Goal: Task Accomplishment & Management: Complete application form

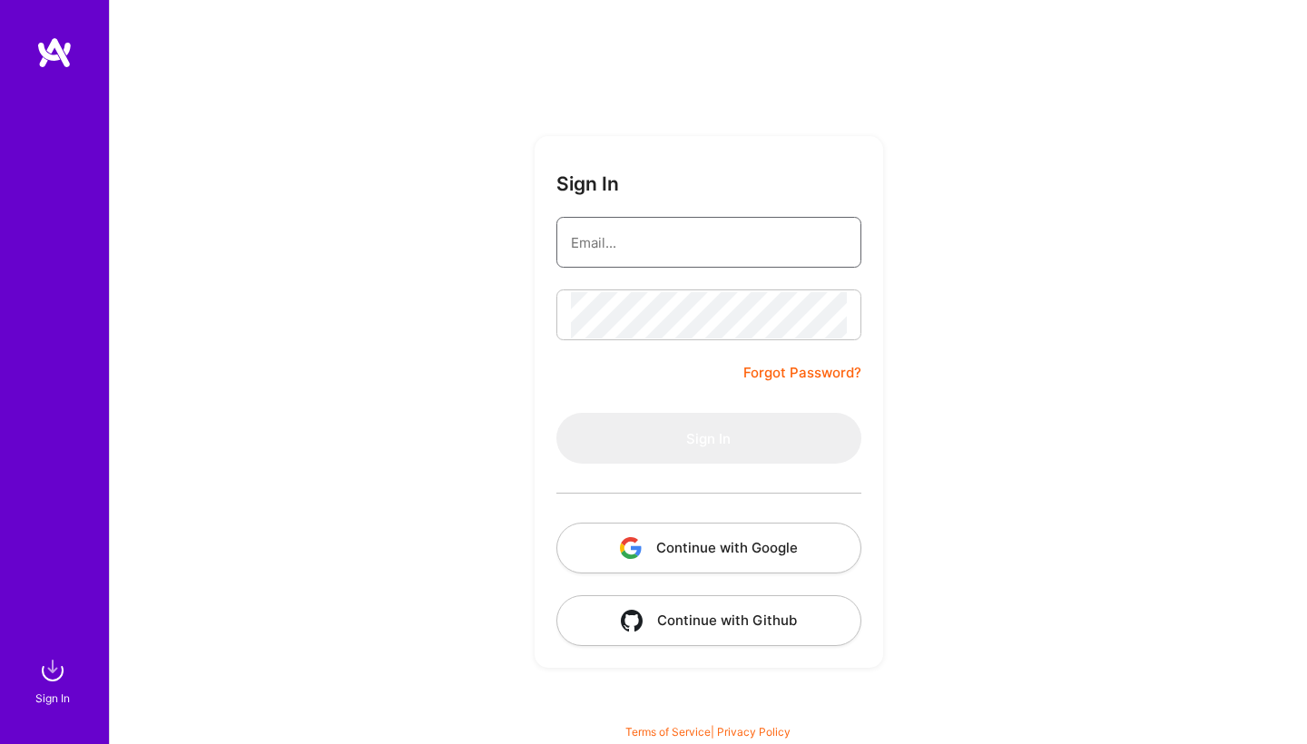
type input "[EMAIL_ADDRESS][DOMAIN_NAME]"
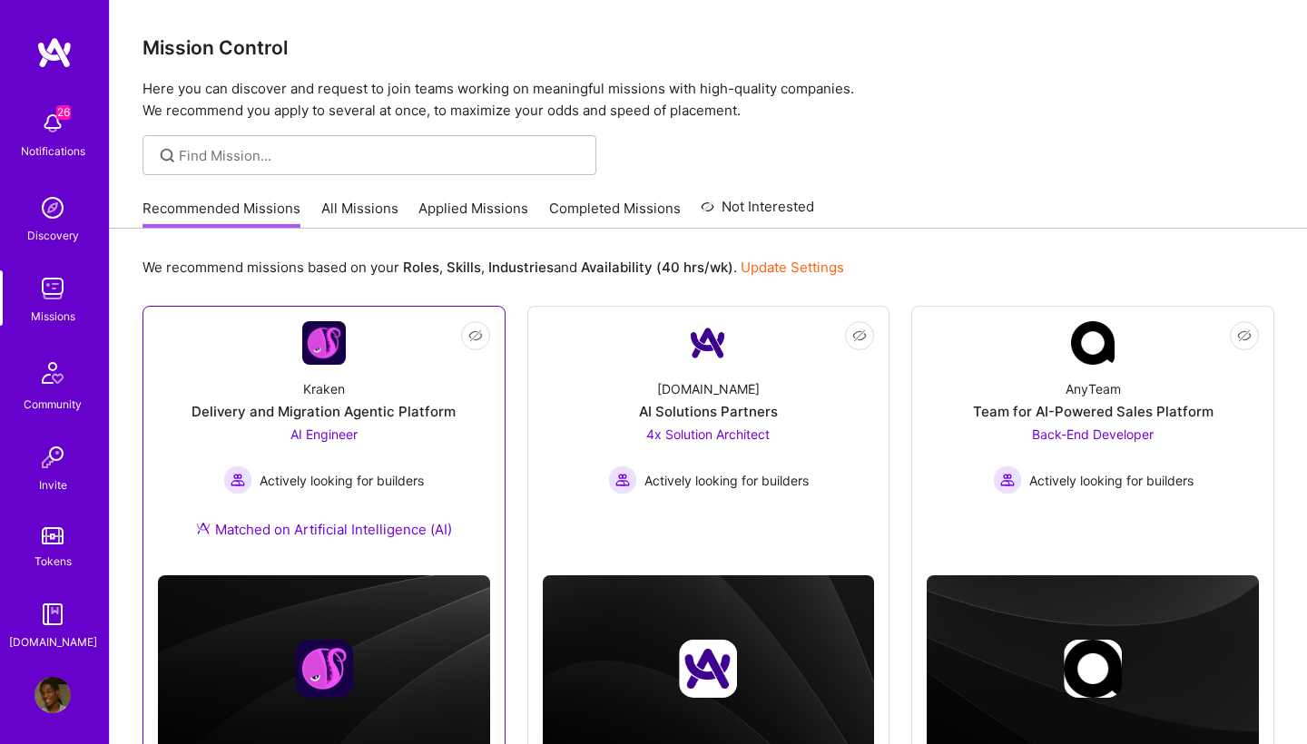
scroll to position [5, 0]
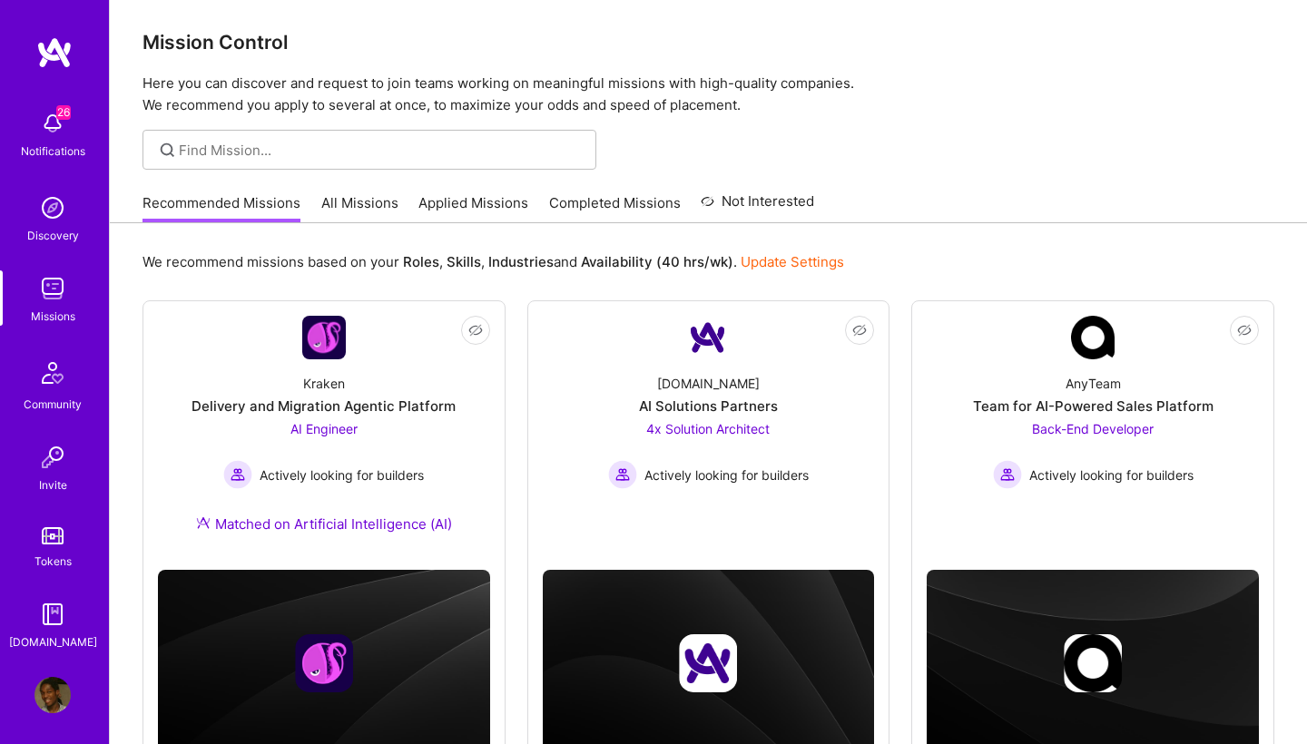
click at [373, 210] on link "All Missions" at bounding box center [359, 208] width 77 height 30
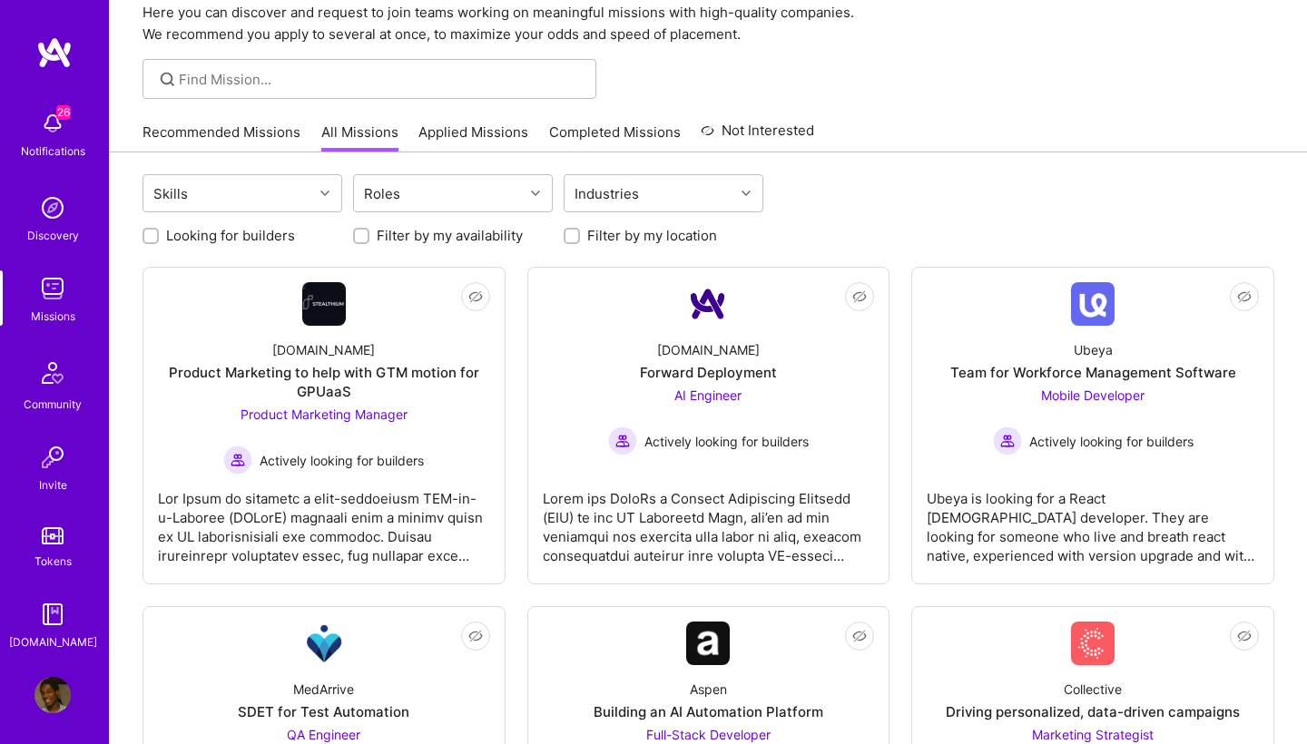
scroll to position [81, 0]
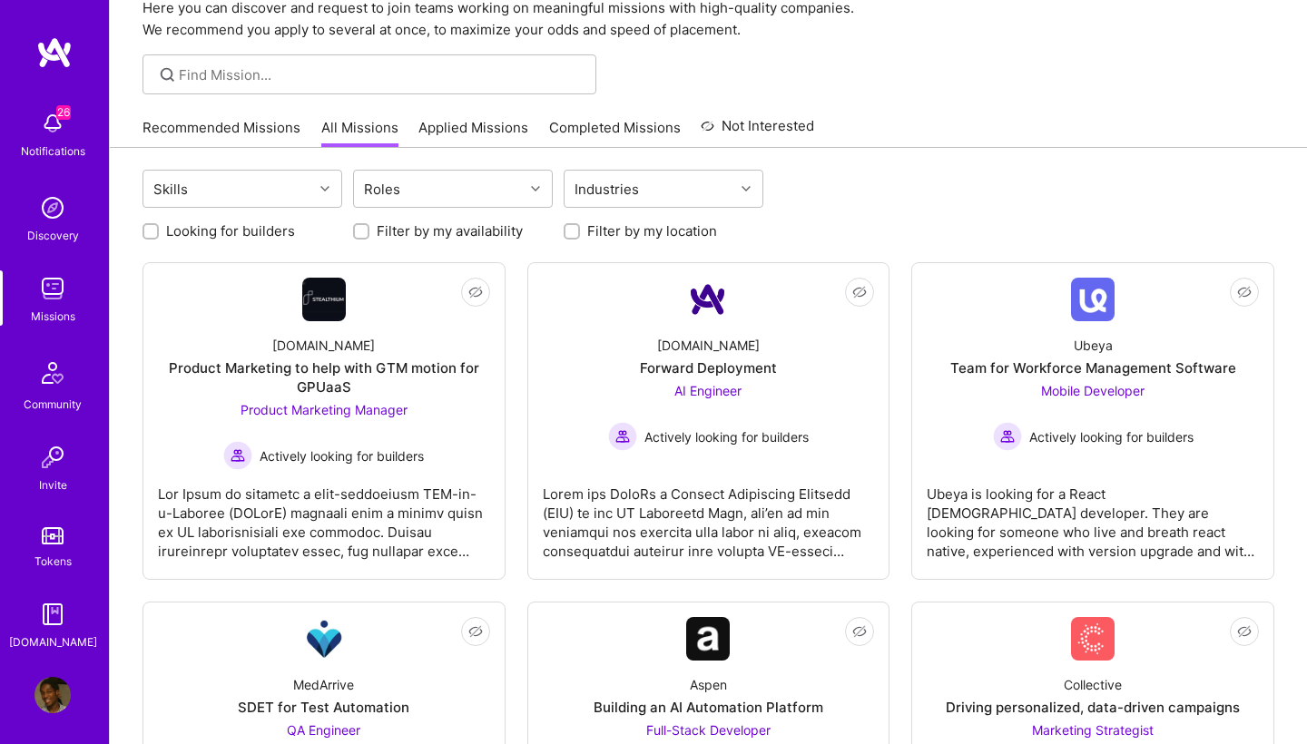
click at [470, 122] on link "Applied Missions" at bounding box center [473, 133] width 110 height 30
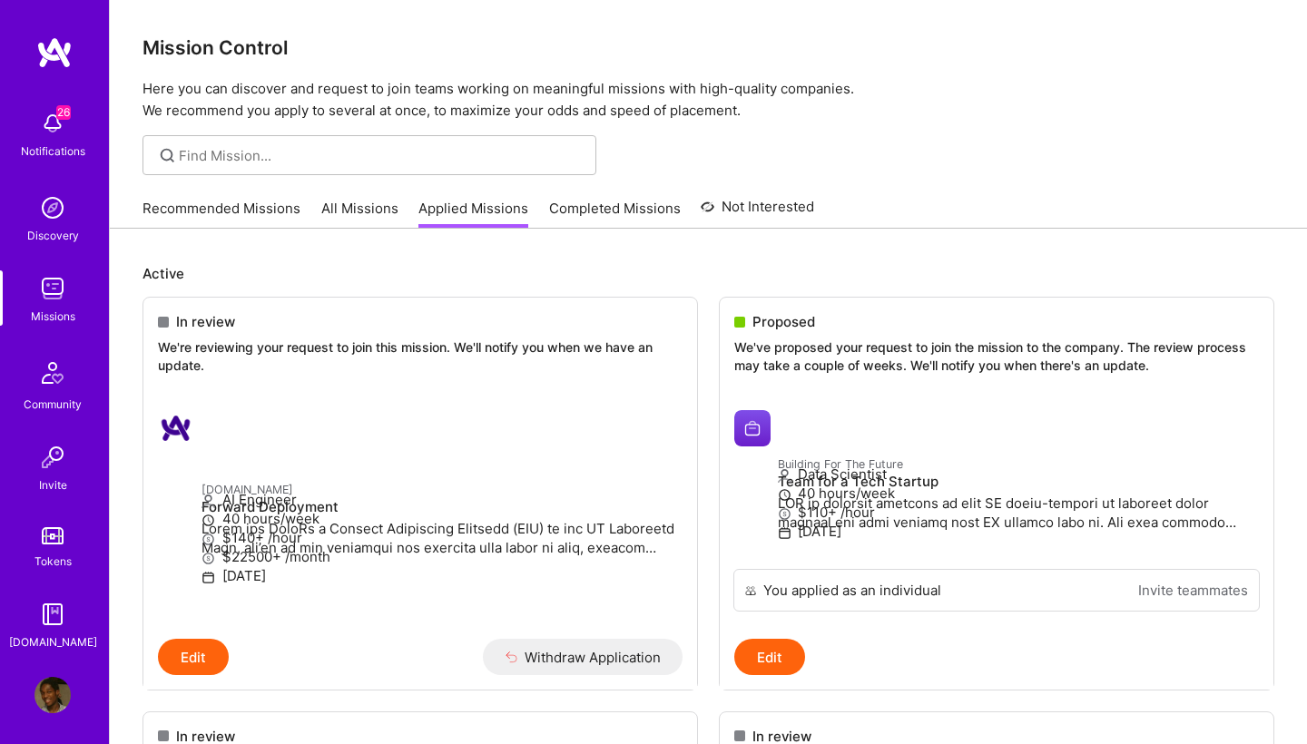
click at [263, 202] on link "Recommended Missions" at bounding box center [221, 214] width 158 height 30
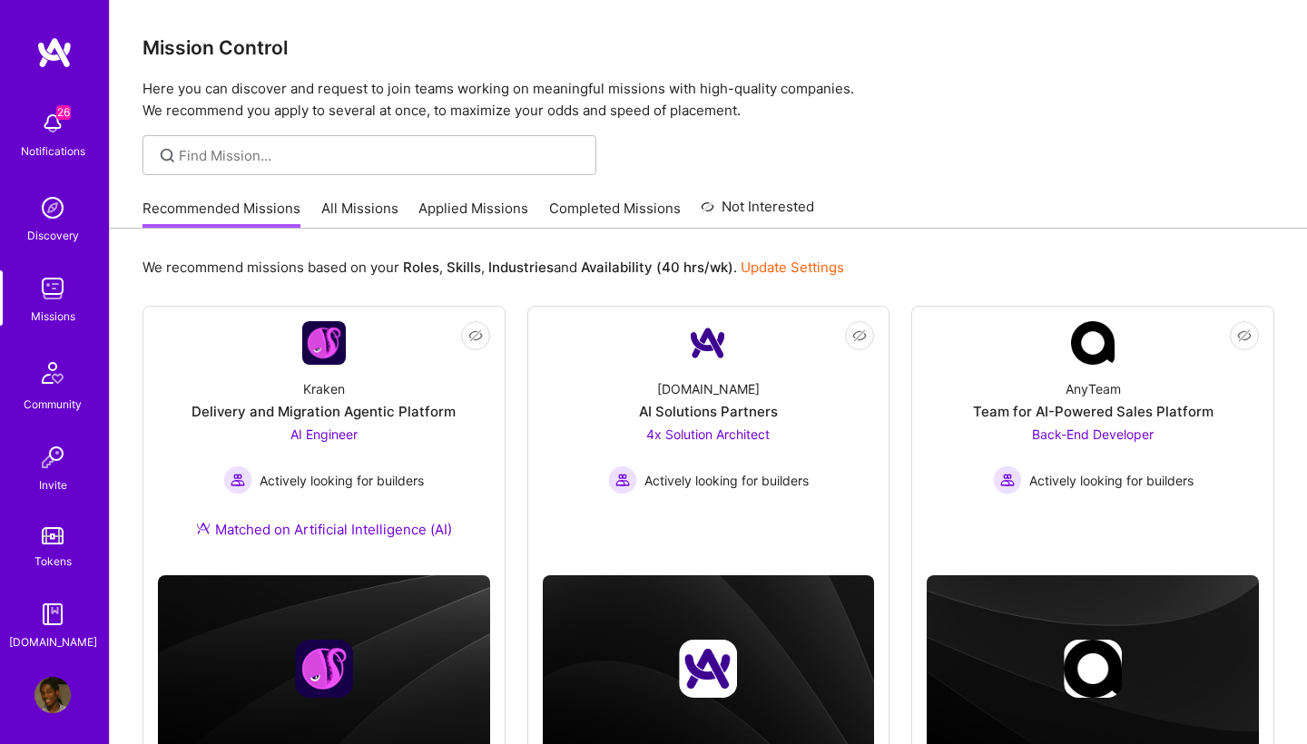
click at [360, 206] on link "All Missions" at bounding box center [359, 214] width 77 height 30
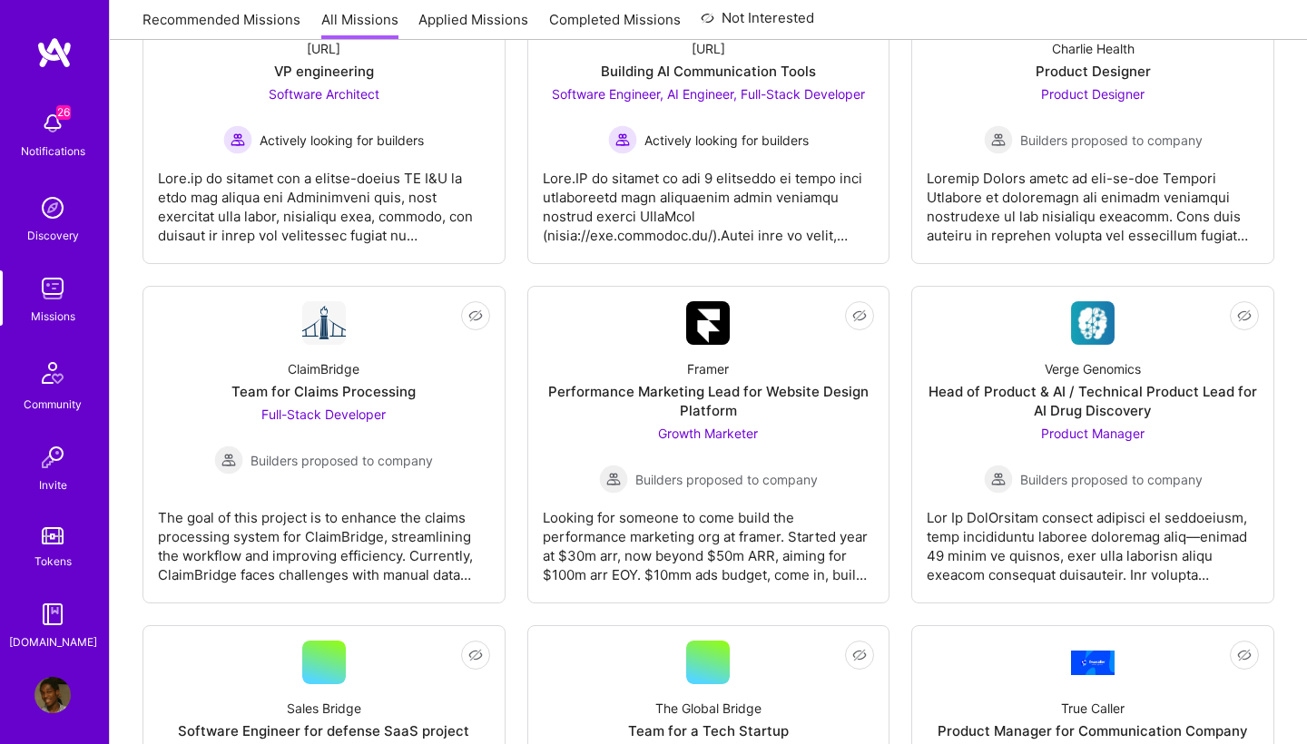
scroll to position [2750, 0]
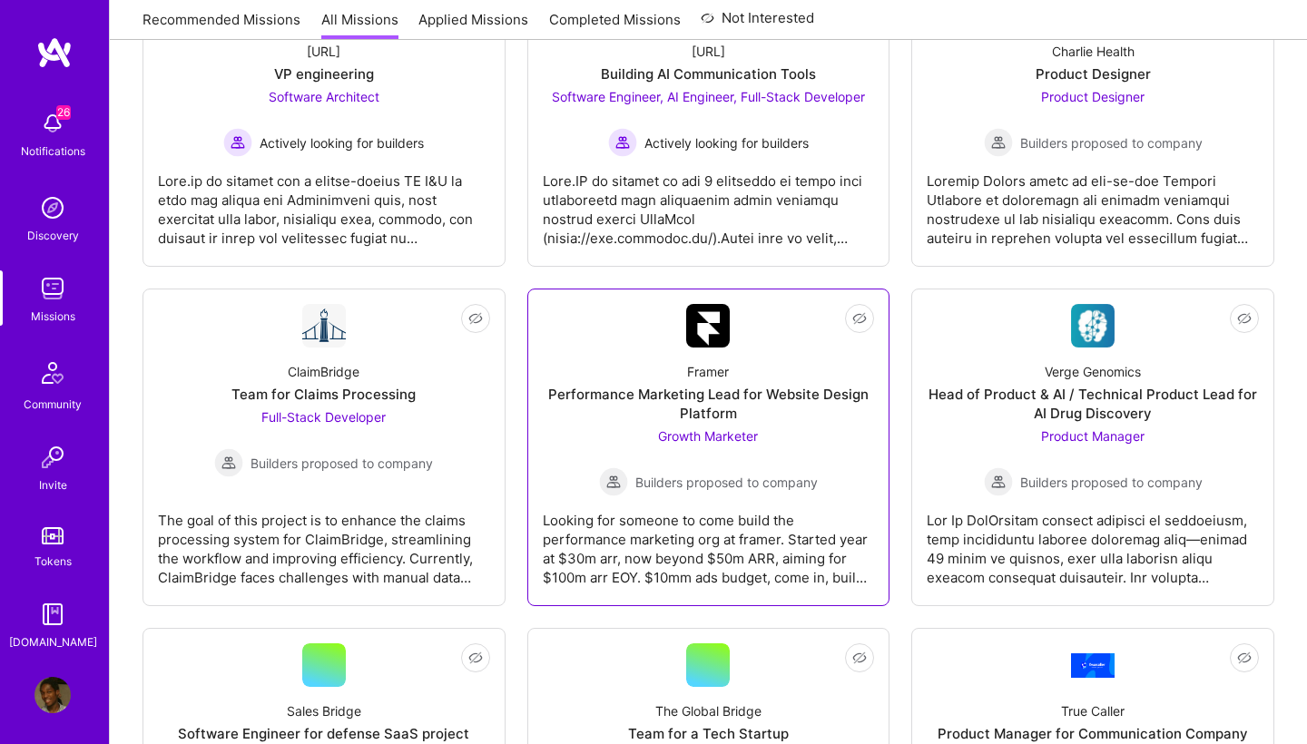
click at [733, 434] on span "Growth Marketer" at bounding box center [708, 435] width 100 height 15
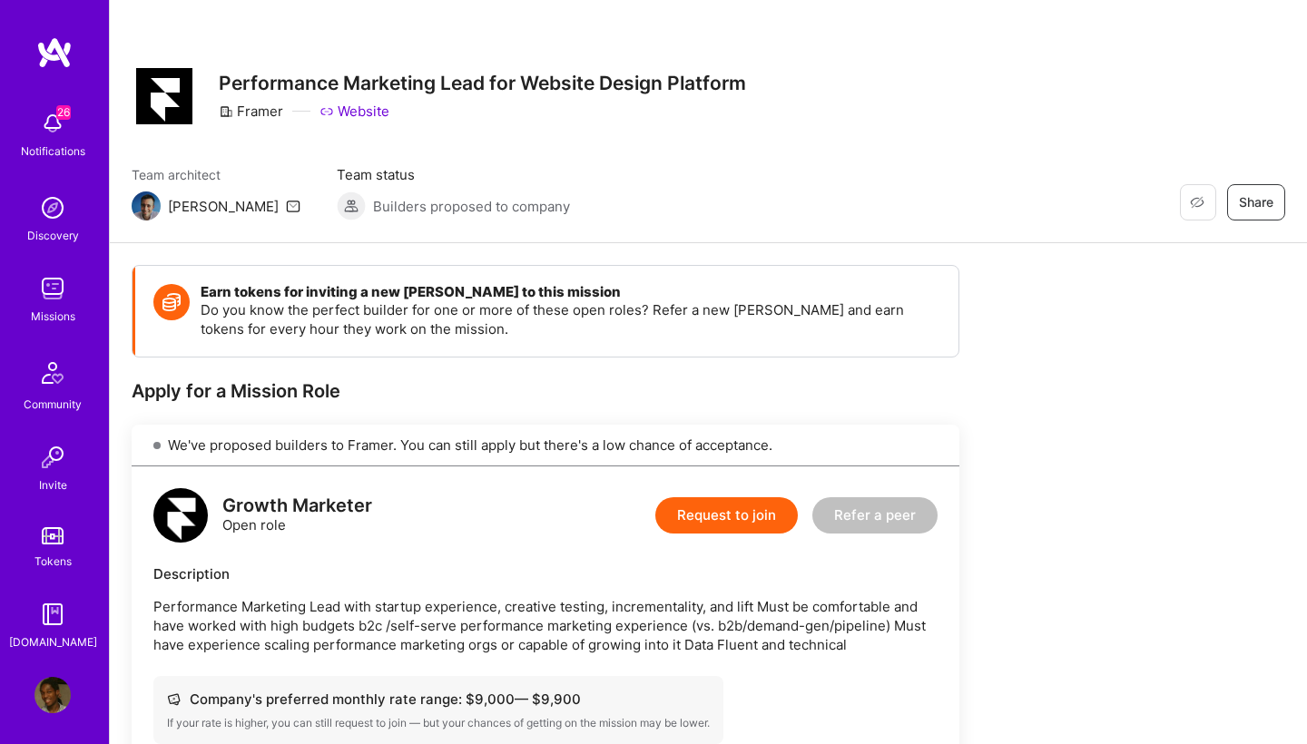
click at [701, 514] on button "Request to join" at bounding box center [726, 515] width 142 height 36
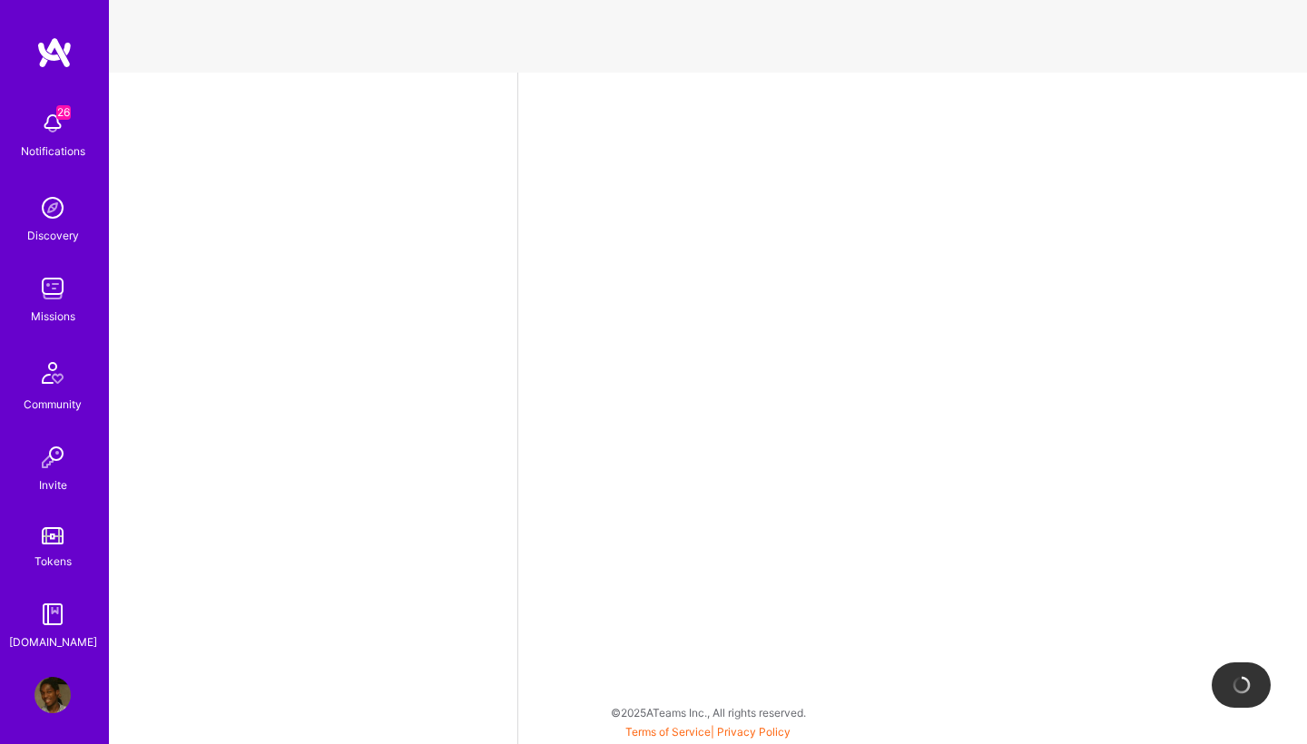
select select "NL"
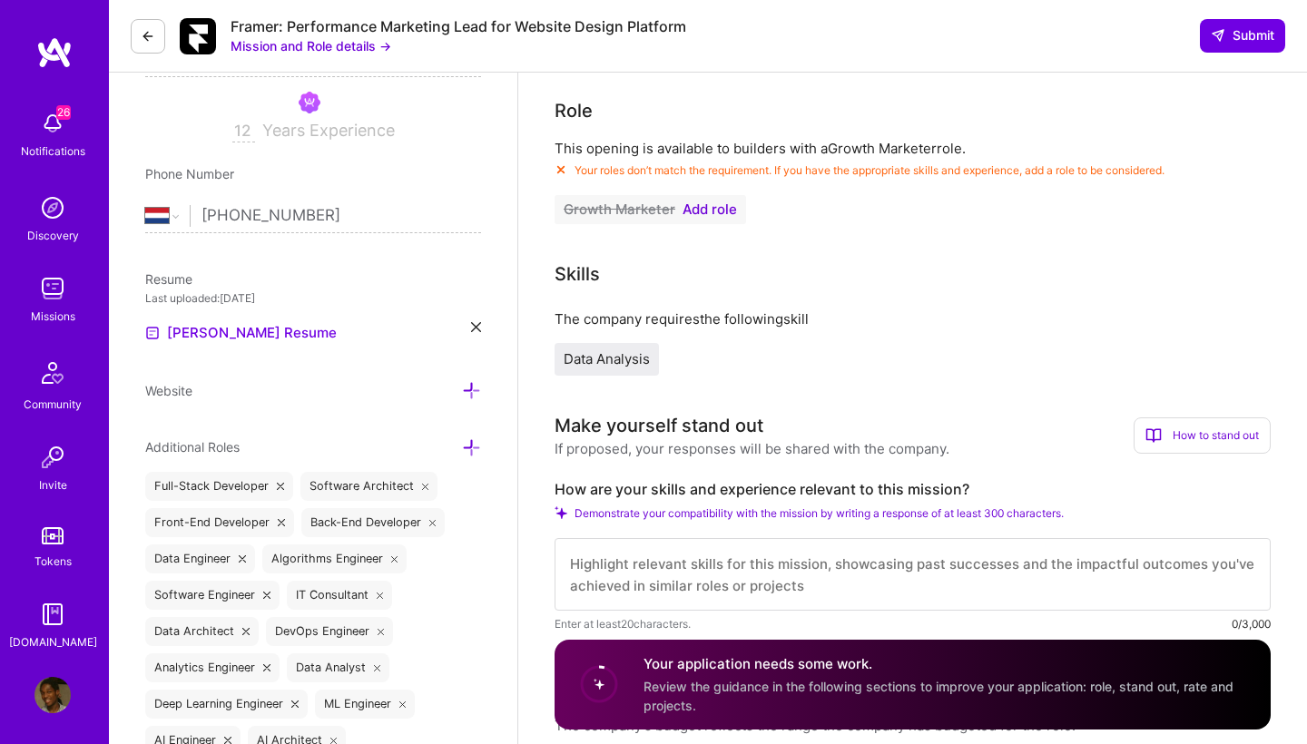
scroll to position [254, 0]
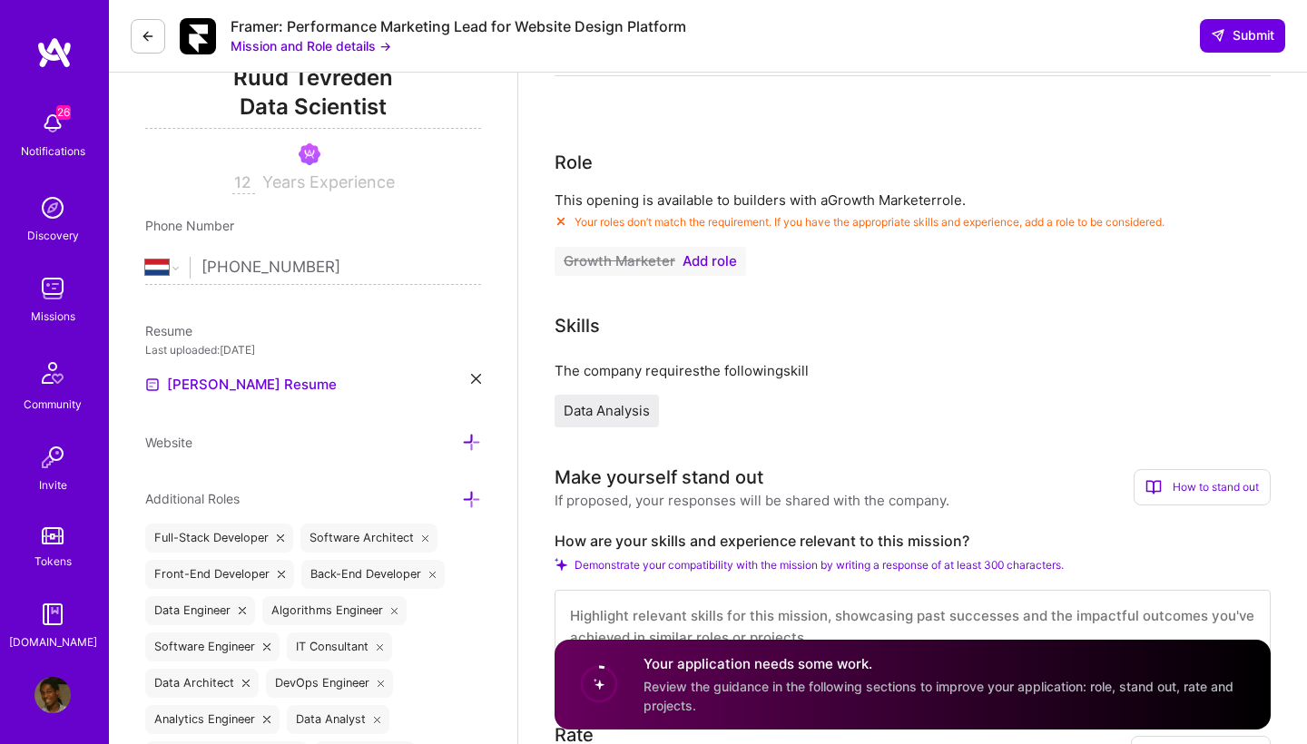
click at [713, 260] on span "Add role" at bounding box center [709, 261] width 54 height 15
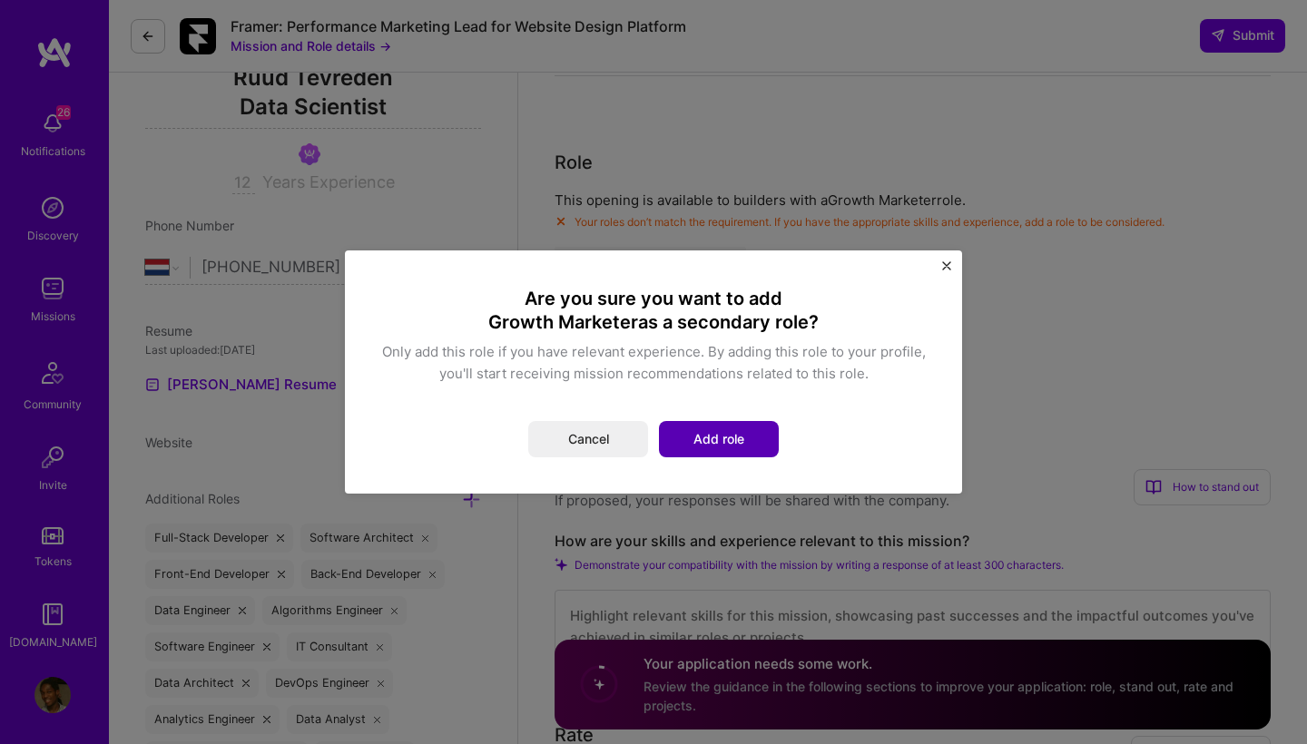
click at [726, 431] on button "Add role" at bounding box center [719, 439] width 120 height 36
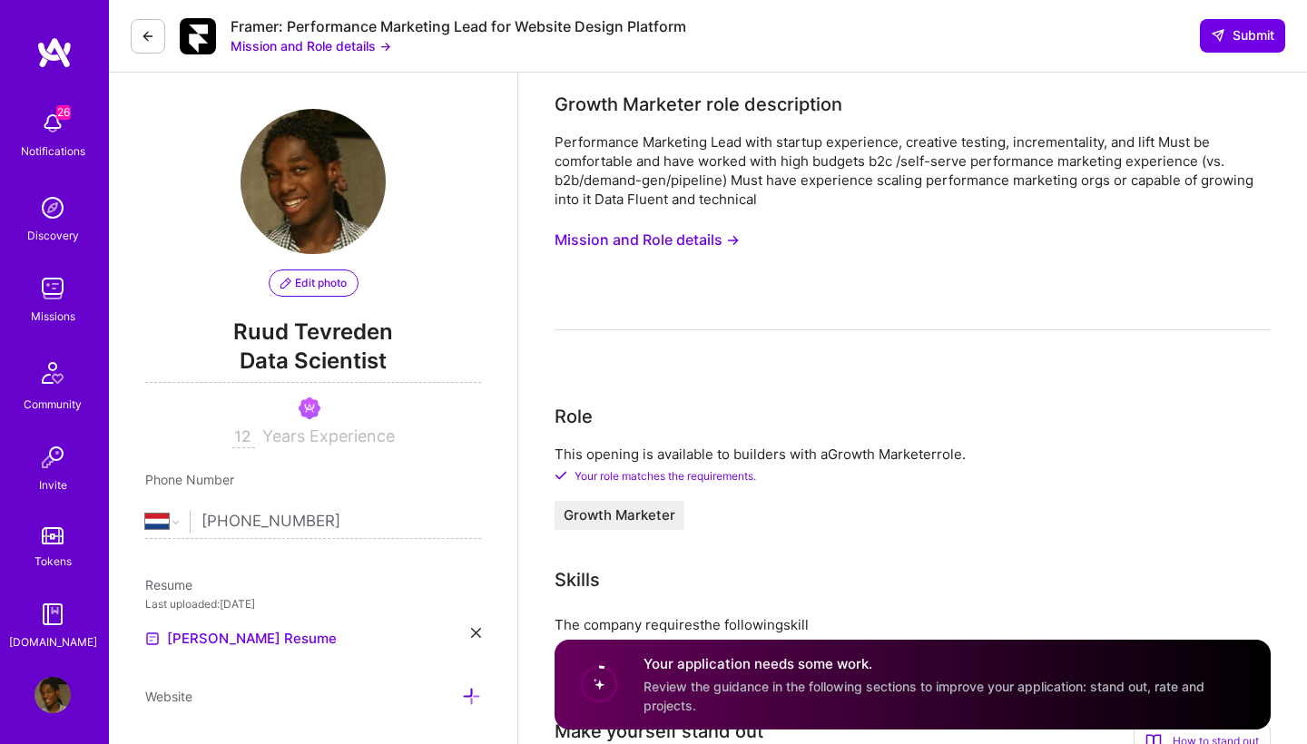
scroll to position [0, 0]
click at [693, 239] on button "Mission and Role details →" at bounding box center [646, 240] width 185 height 34
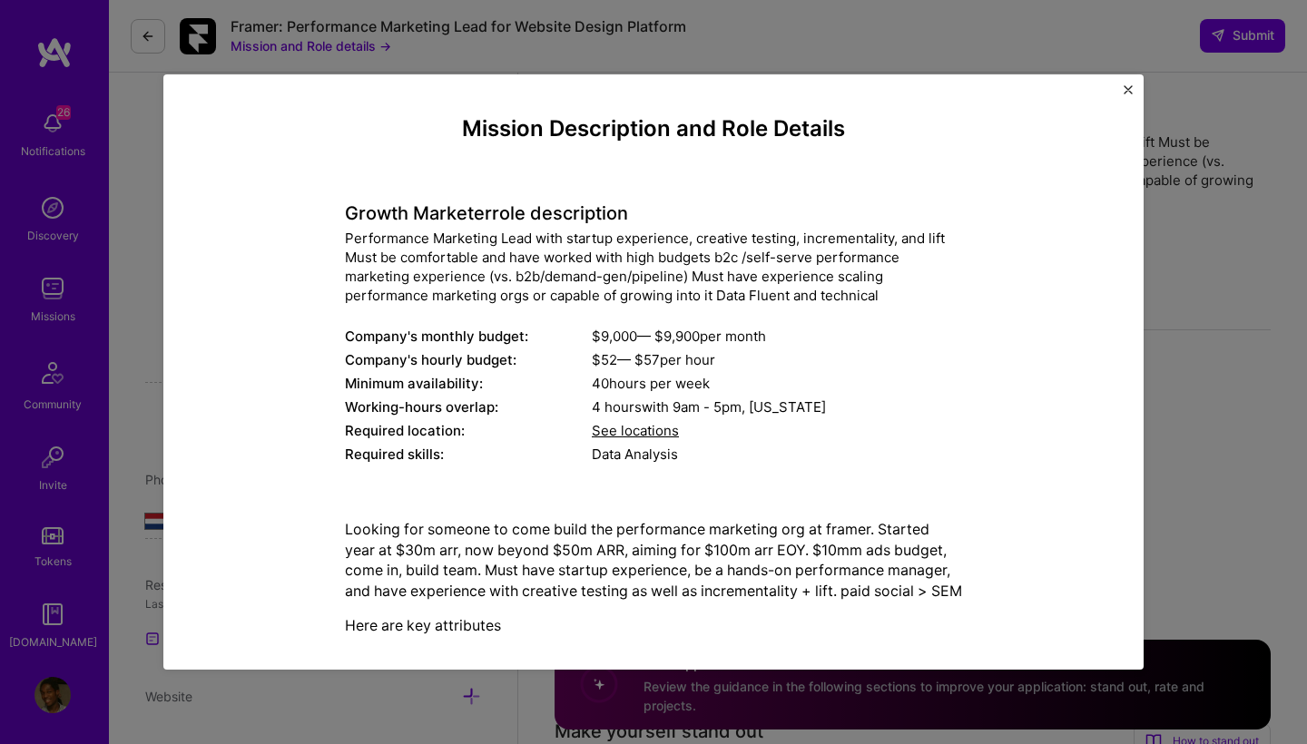
click at [1127, 89] on img "Close" at bounding box center [1127, 89] width 9 height 9
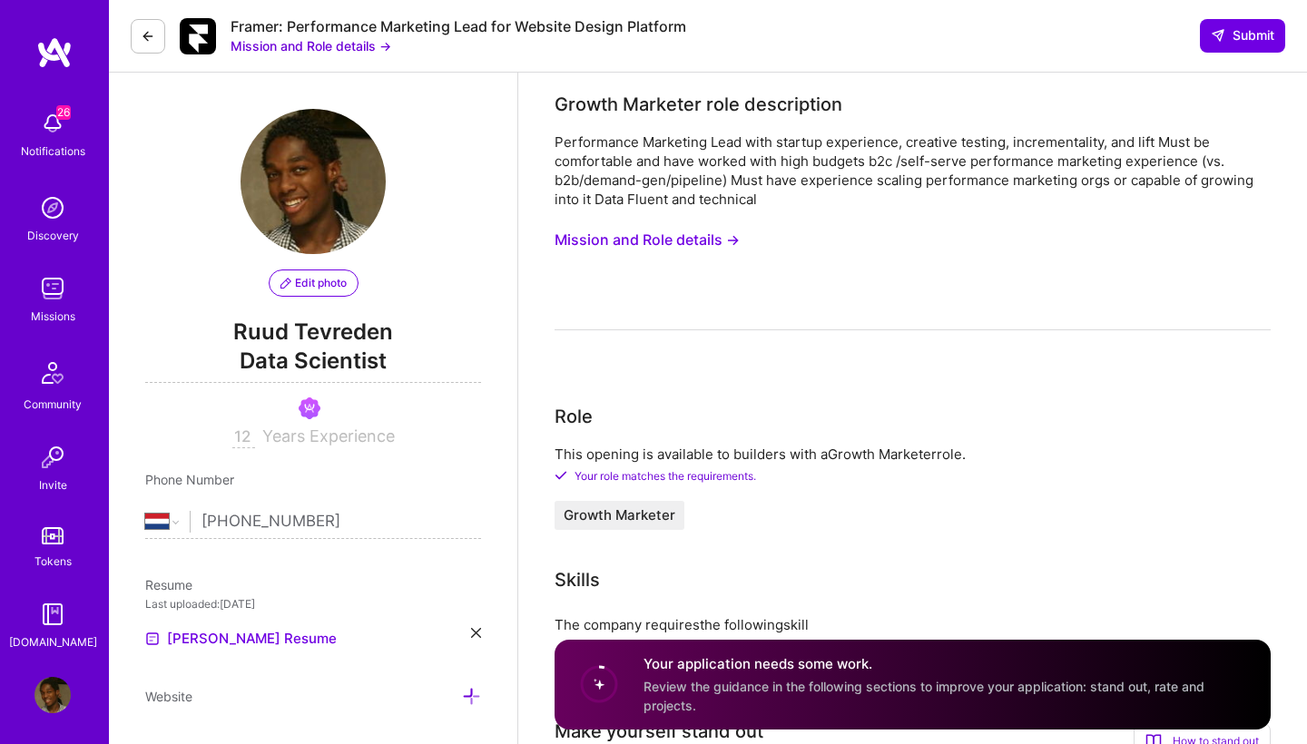
click at [319, 46] on button "Mission and Role details →" at bounding box center [310, 45] width 161 height 19
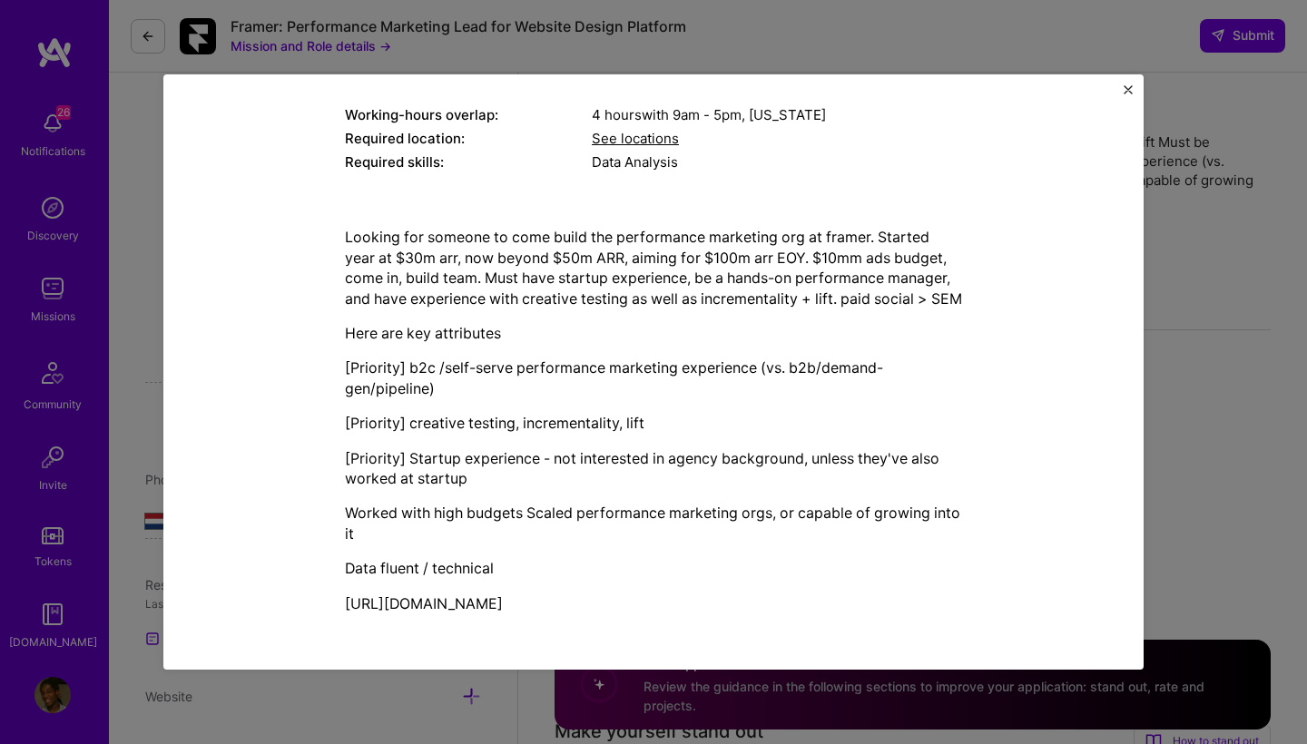
scroll to position [307, 0]
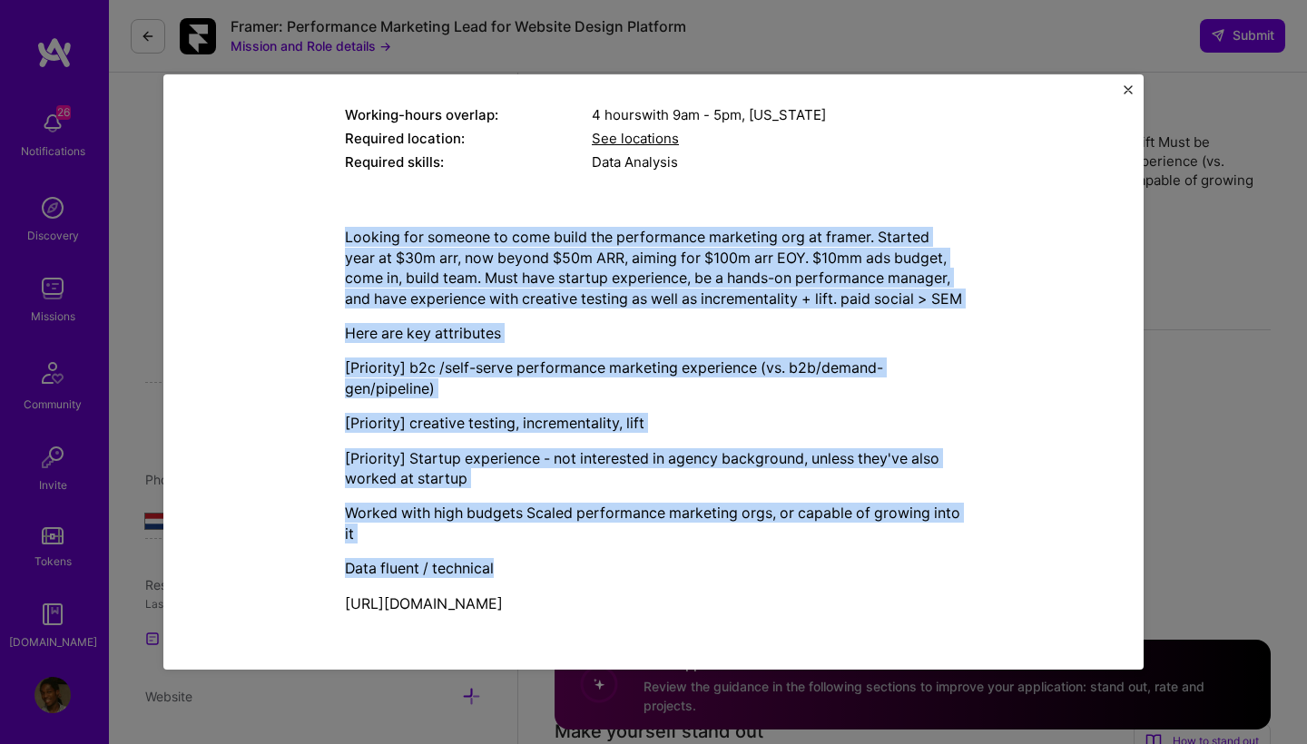
drag, startPoint x: 341, startPoint y: 220, endPoint x: 588, endPoint y: 573, distance: 430.7
click at [588, 573] on div "Mission Description and Role Details Growth Marketer role description Performan…" at bounding box center [653, 226] width 896 height 804
copy div "Looking for someone to come build the performance marketing org at framer. Star…"
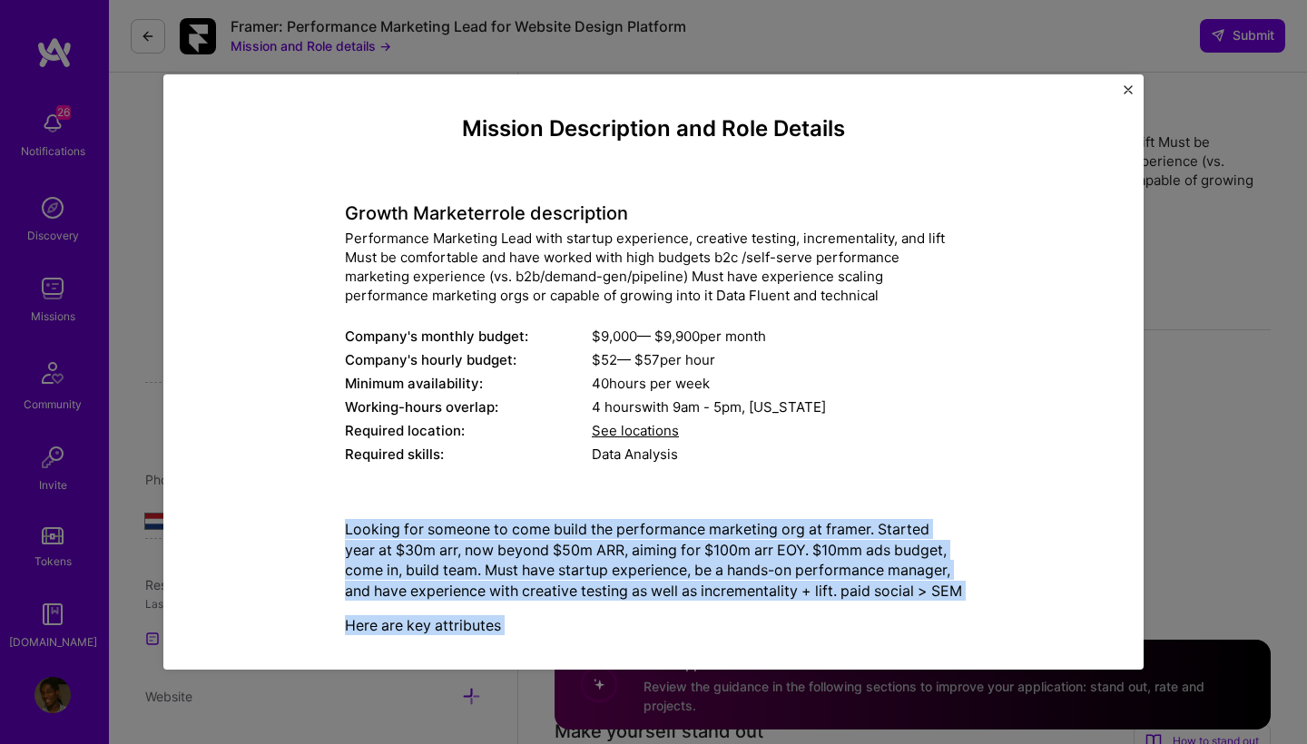
scroll to position [0, 0]
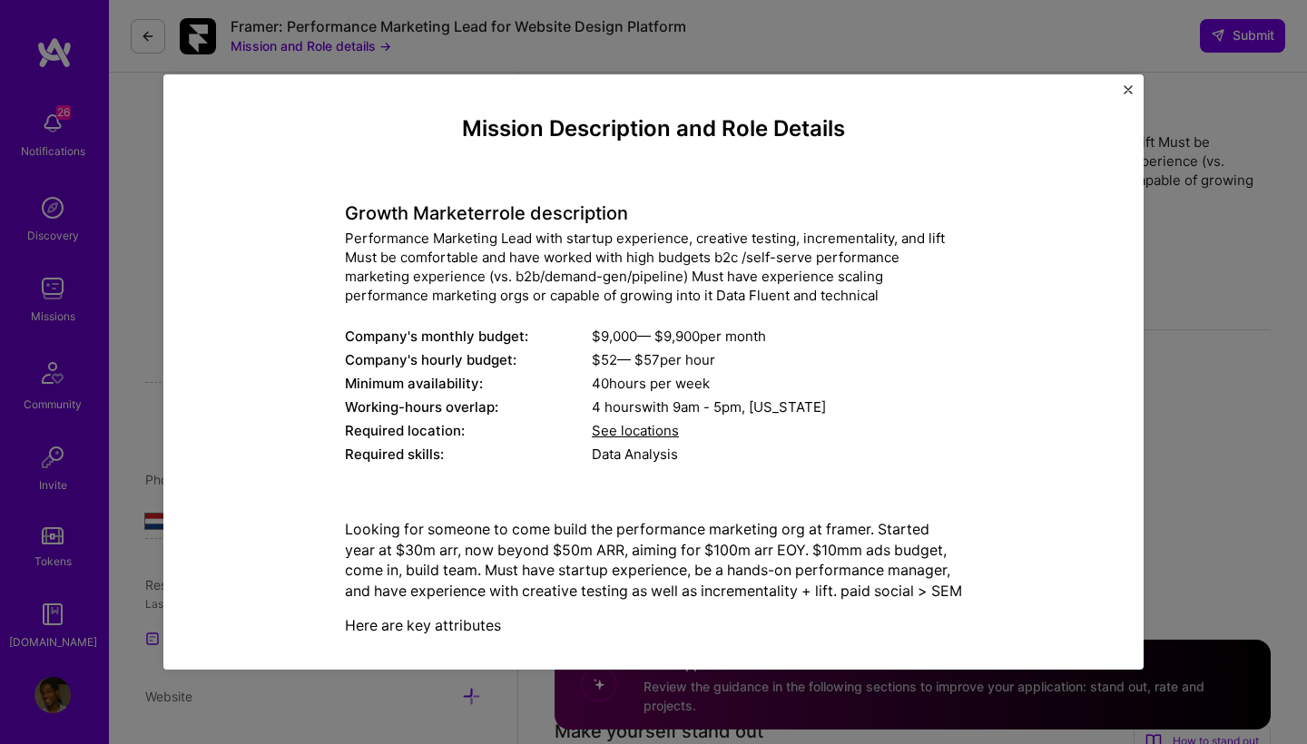
click at [1131, 79] on div "Mission Description and Role Details Growth Marketer role description Performan…" at bounding box center [653, 371] width 980 height 595
click at [1131, 89] on img "Close" at bounding box center [1127, 89] width 9 height 9
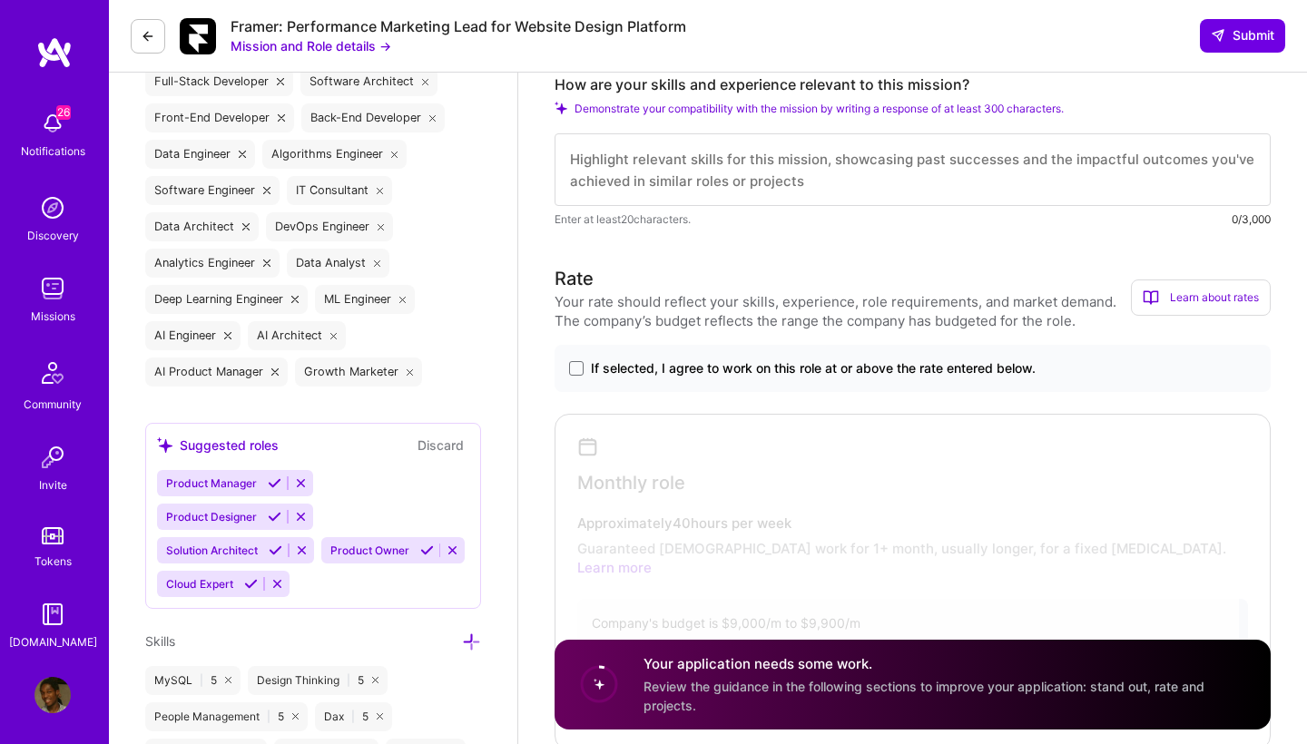
scroll to position [676, 0]
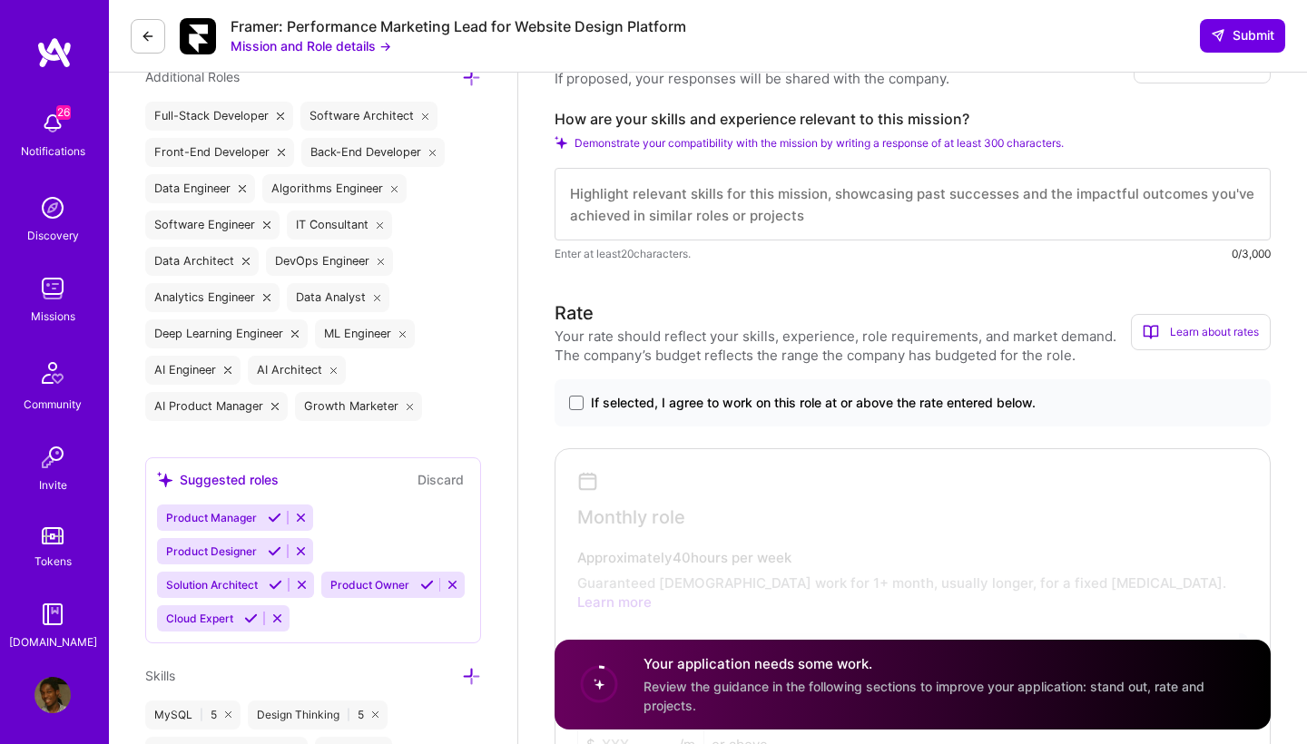
click at [712, 191] on textarea at bounding box center [912, 204] width 716 height 73
paste textarea "Lore Ipsumd Sitamet, C’a elits do eiusm tem incidi ut labo et dol magna Aliqua’…"
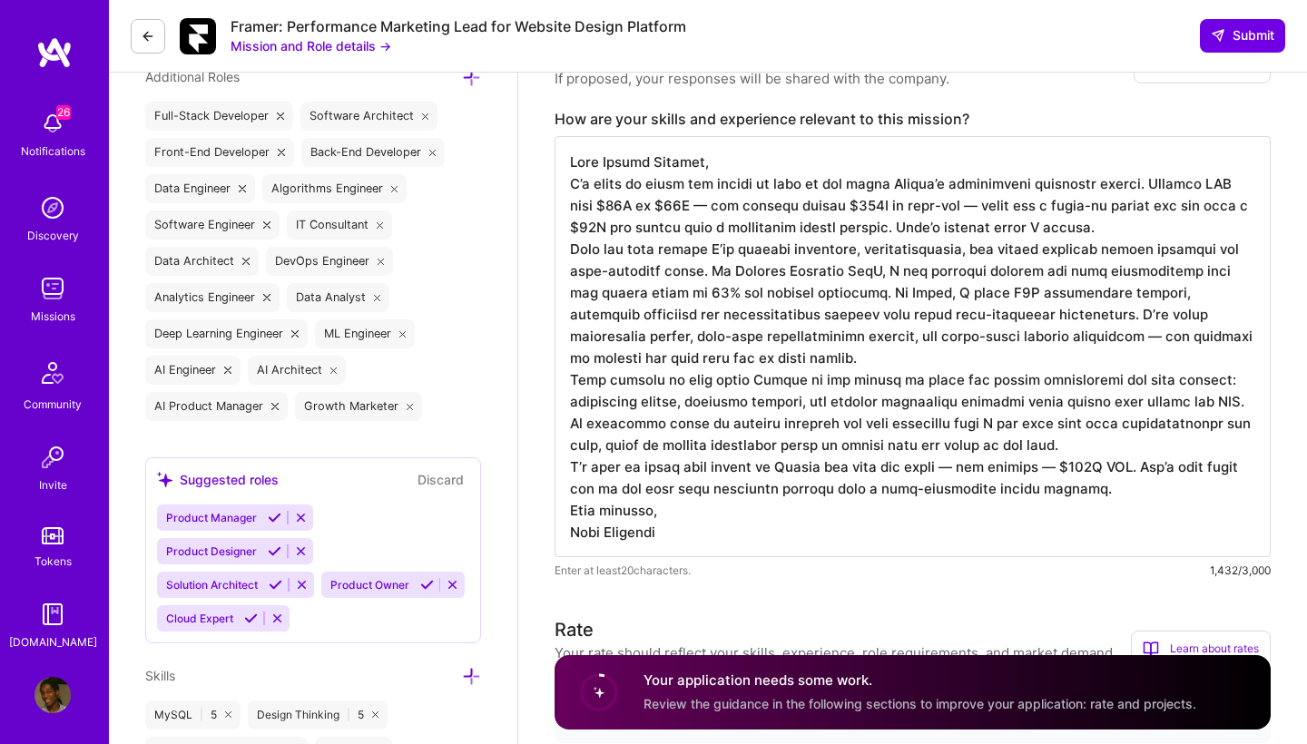
click at [713, 161] on textarea at bounding box center [912, 346] width 716 height 421
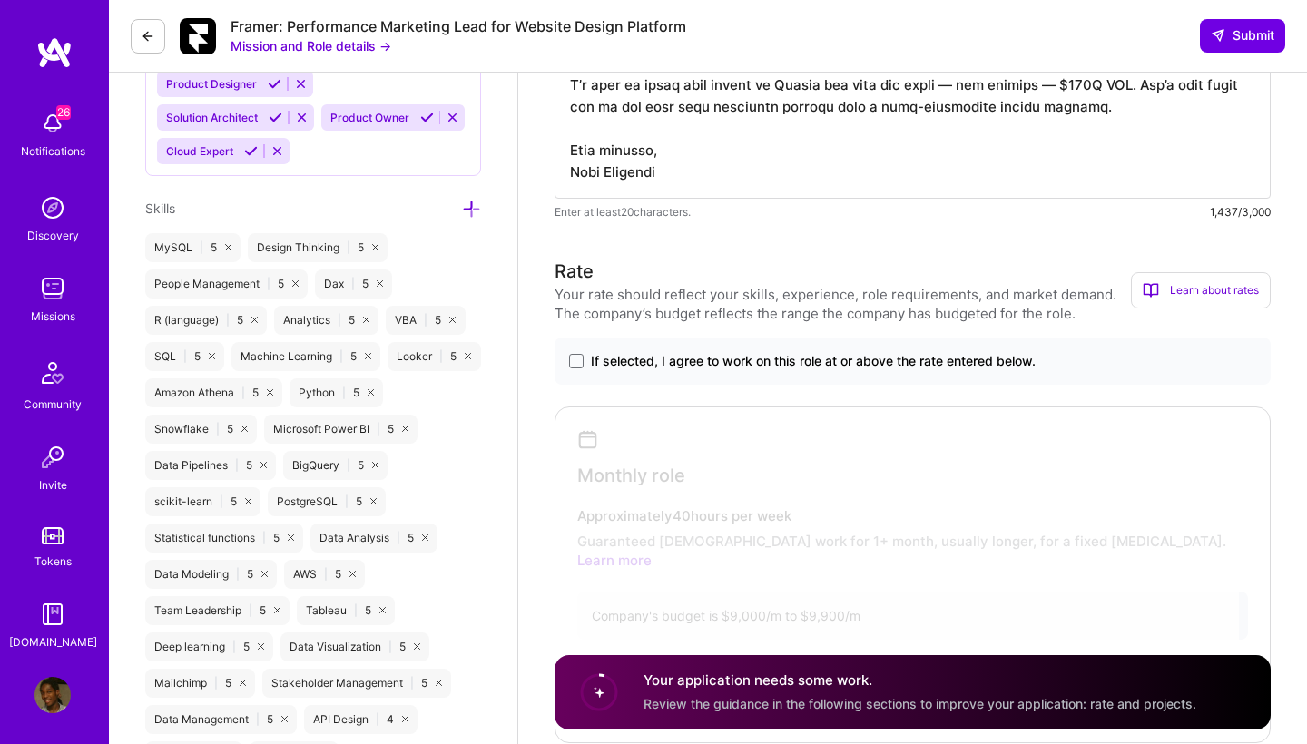
scroll to position [1151, 0]
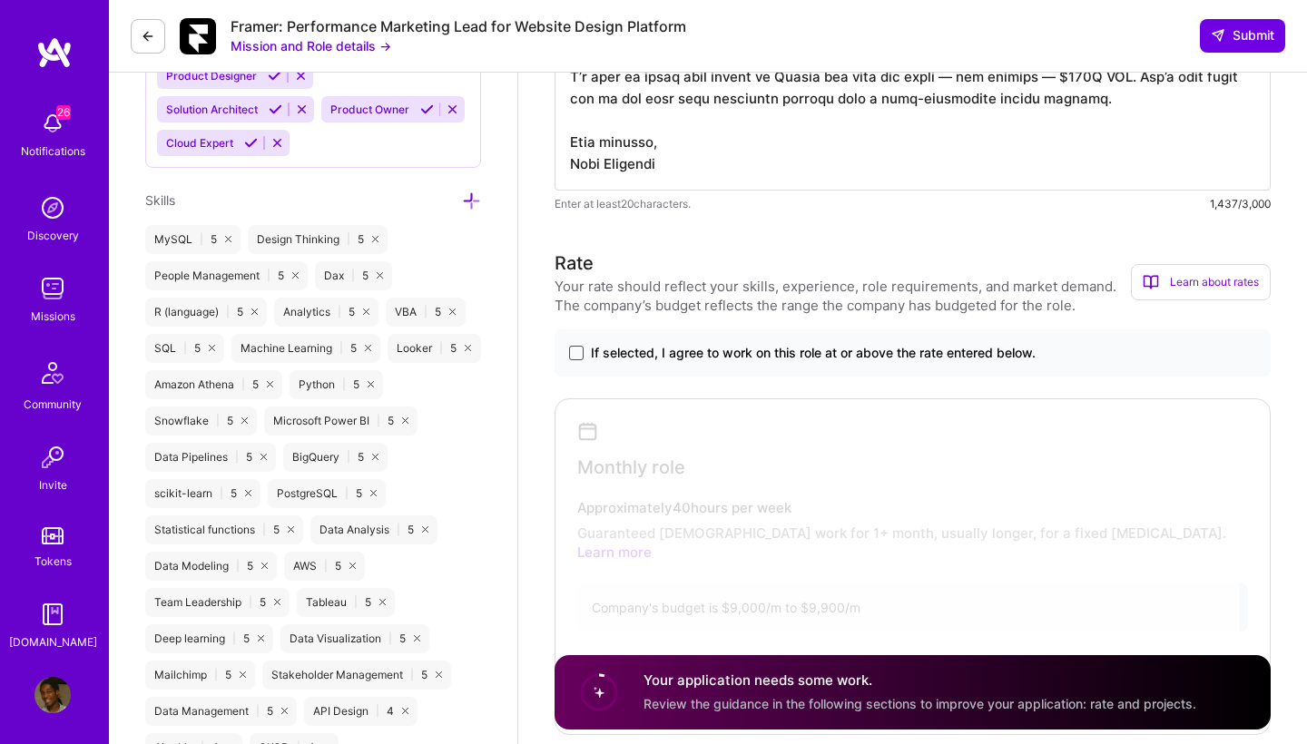
type textarea "Lore Ipsumd Sitamet, C’a elits do eiusm tem incidi ut labo et dol magna Aliqua’…"
click at [579, 347] on span at bounding box center [576, 353] width 15 height 15
click at [0, 0] on input "If selected, I agree to work on this role at or above the rate entered below." at bounding box center [0, 0] width 0 height 0
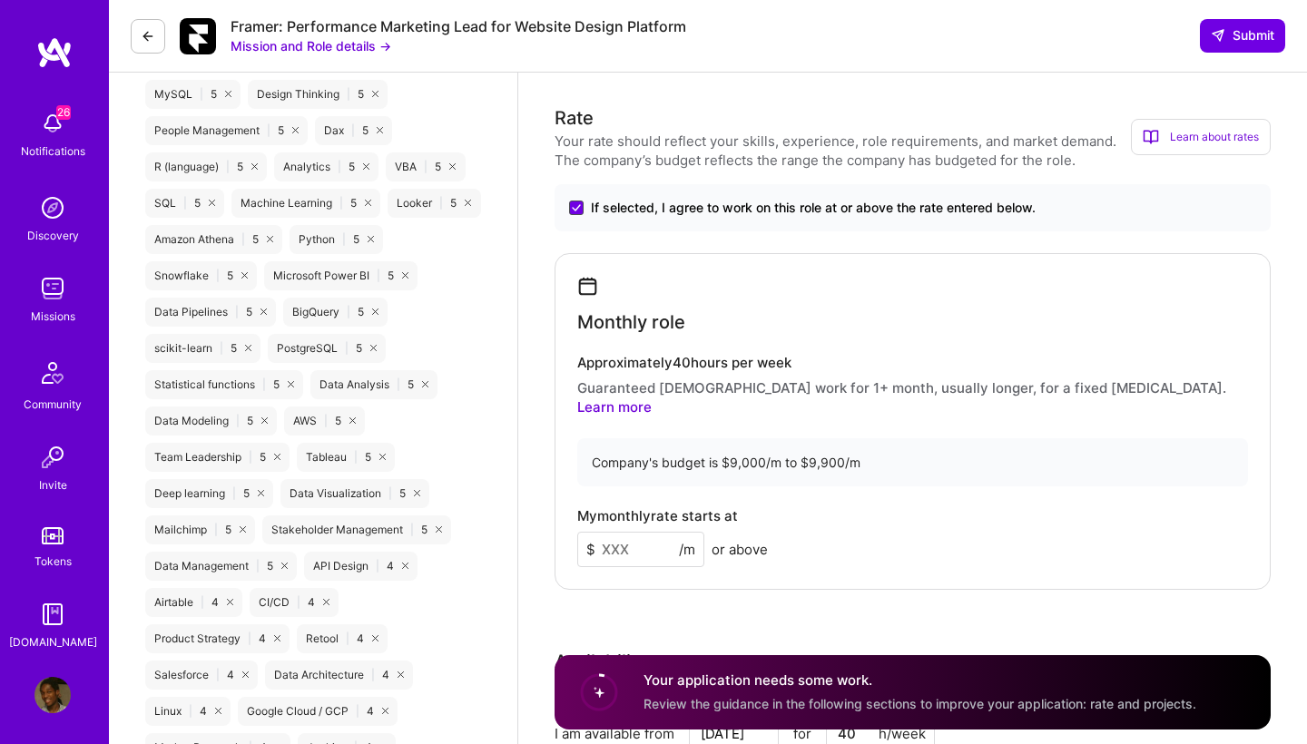
scroll to position [1493, 0]
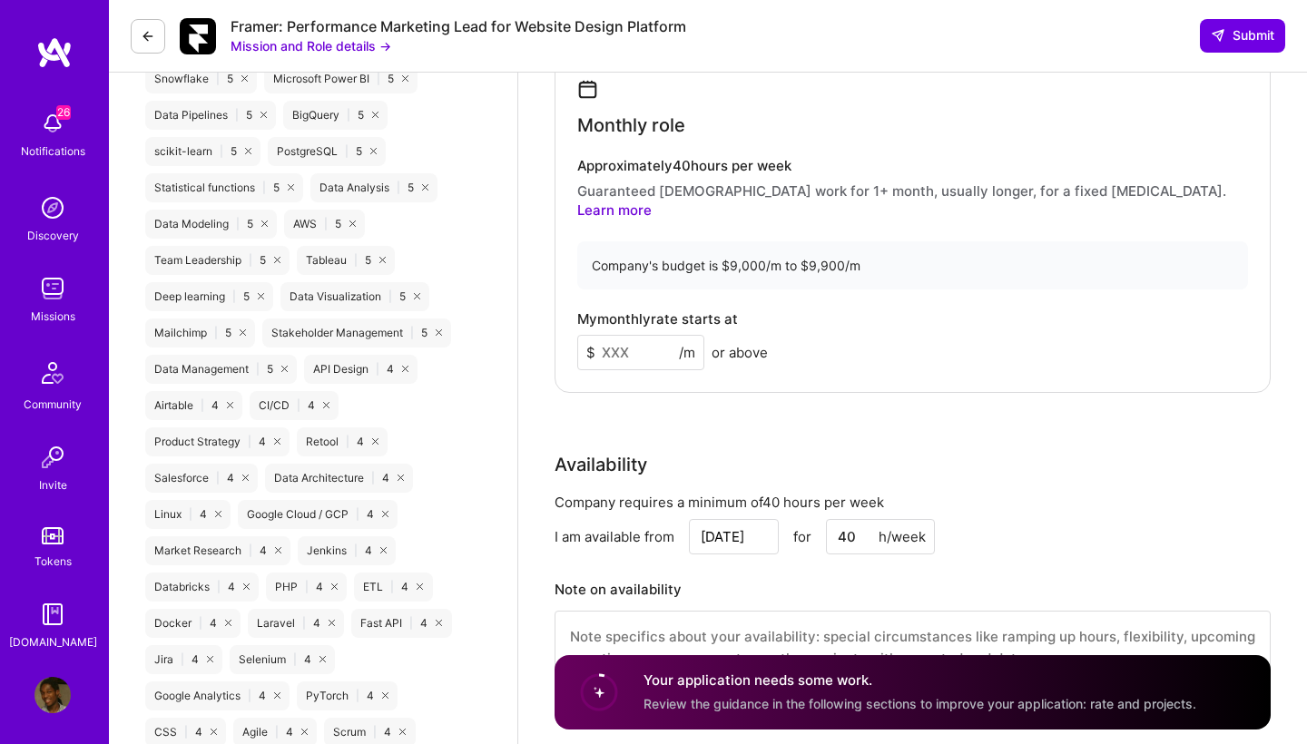
click at [629, 338] on input at bounding box center [640, 352] width 127 height 35
type input "9100"
click at [708, 377] on div "Rate Your rate should reflect your skills, experience, role requirements, and m…" at bounding box center [912, 307] width 716 height 800
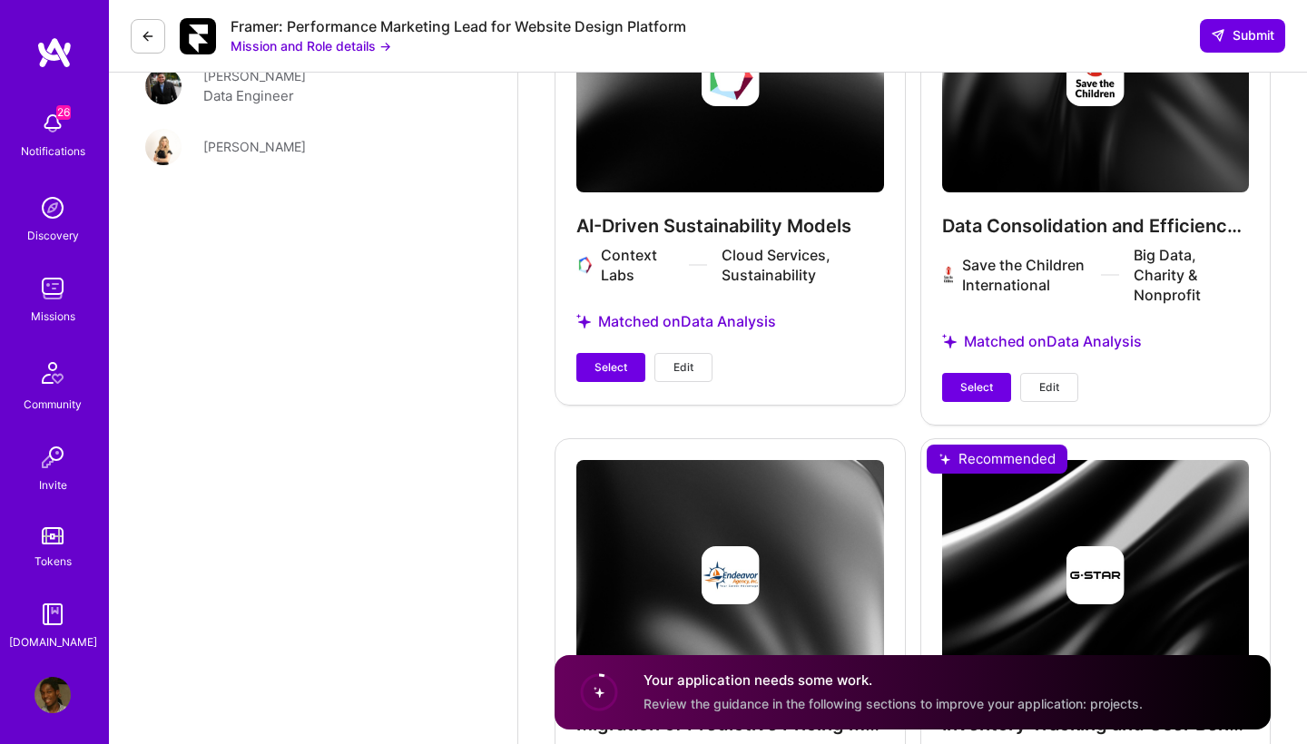
scroll to position [4035, 0]
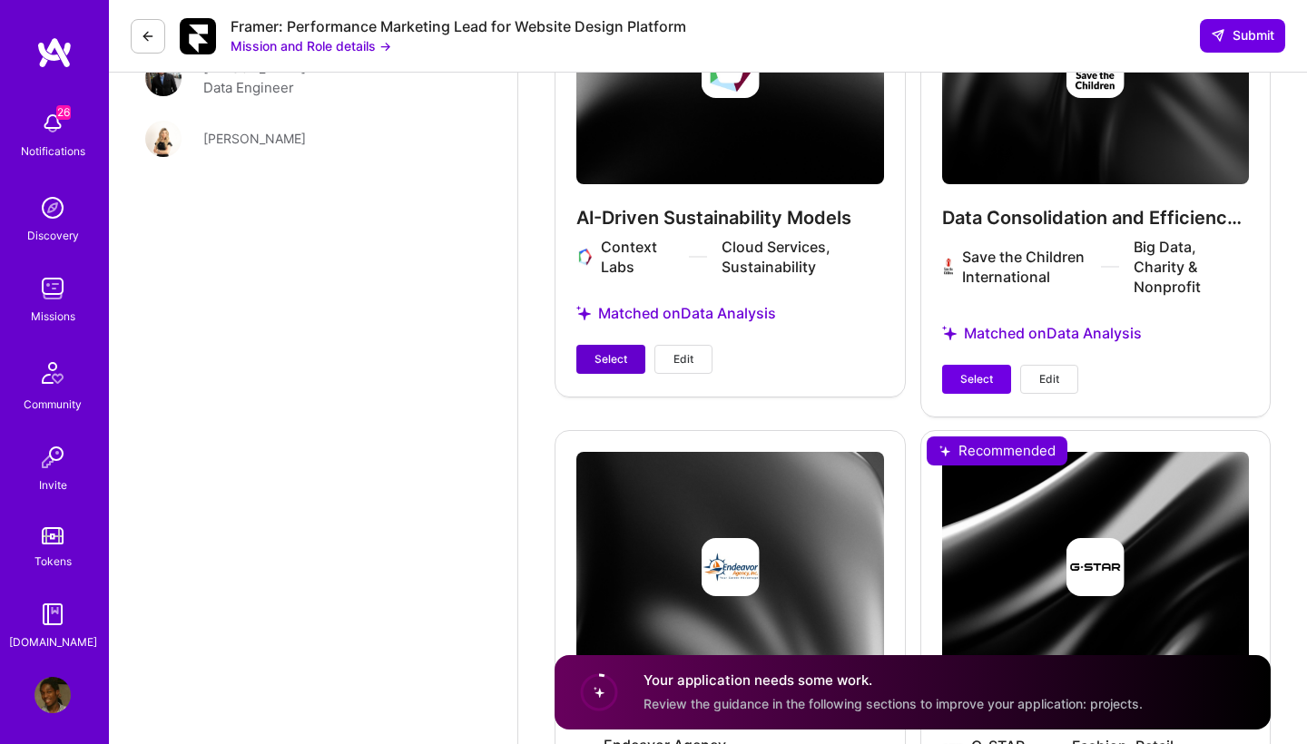
click at [611, 351] on span "Select" at bounding box center [610, 359] width 33 height 16
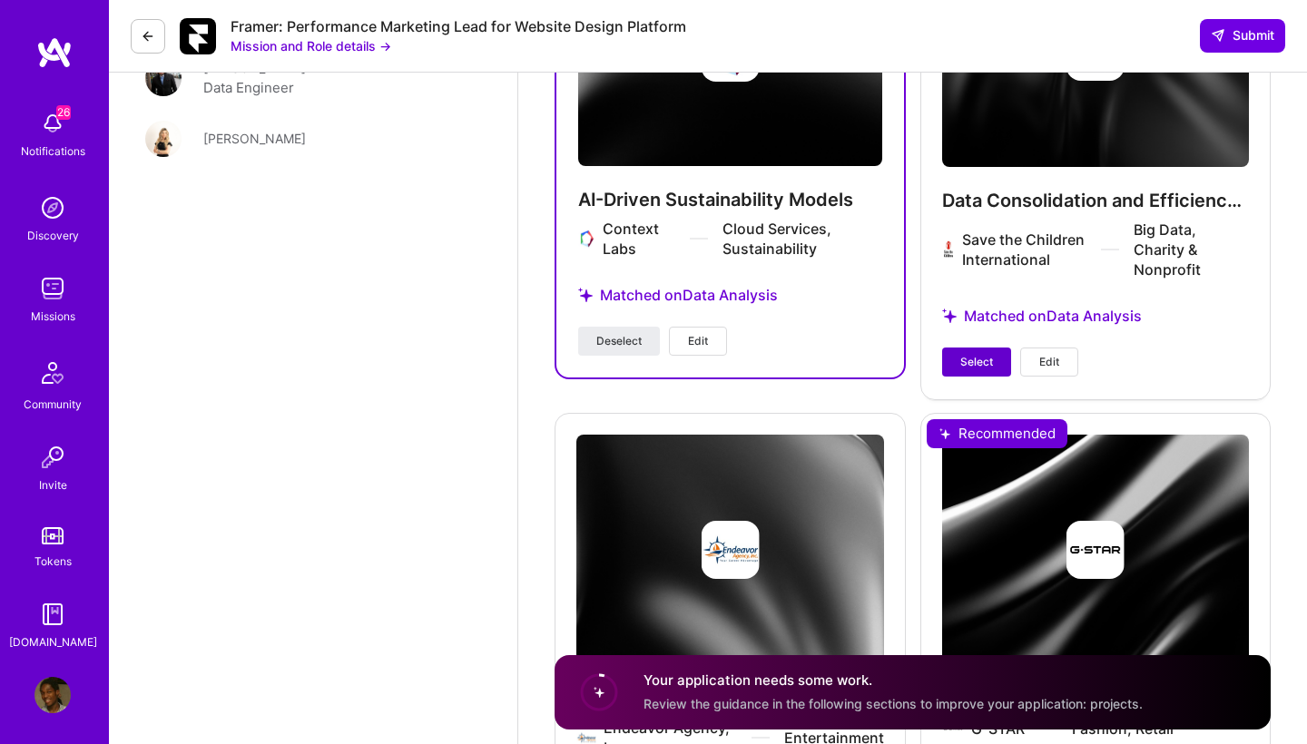
click at [970, 348] on button "Select" at bounding box center [976, 362] width 69 height 29
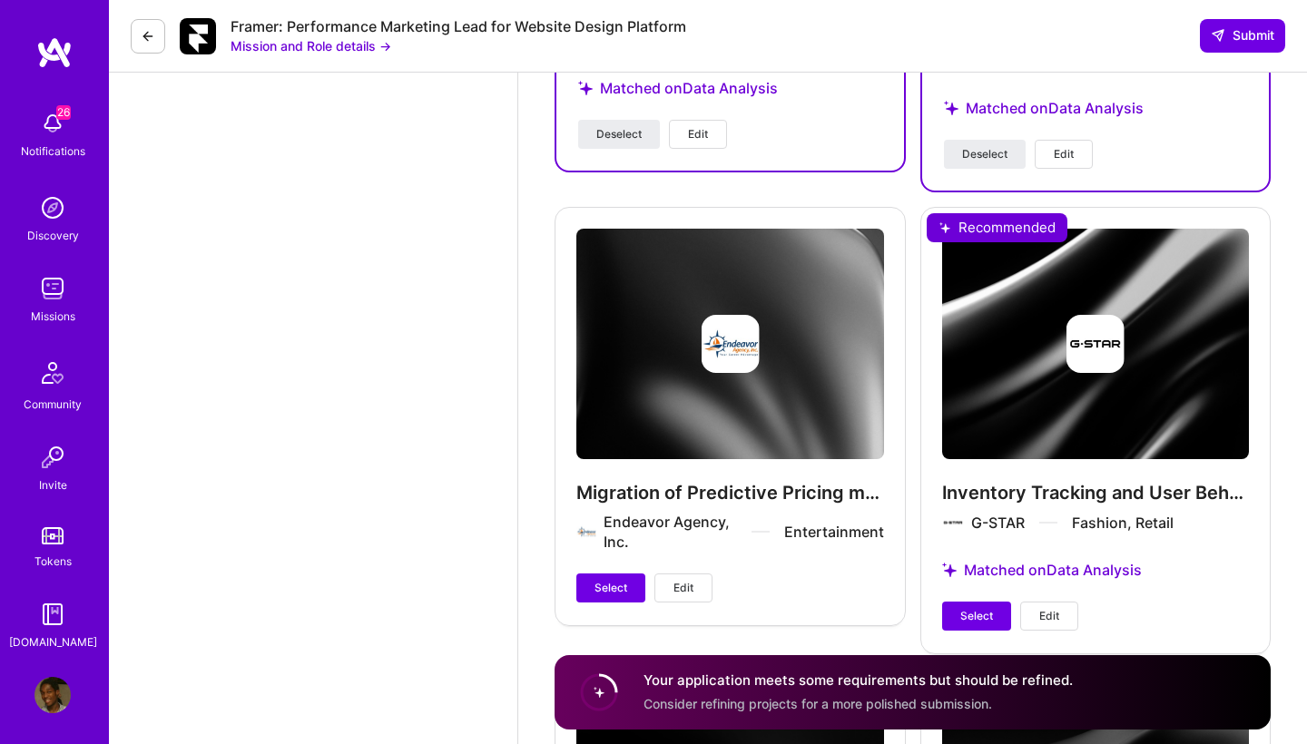
scroll to position [4398, 0]
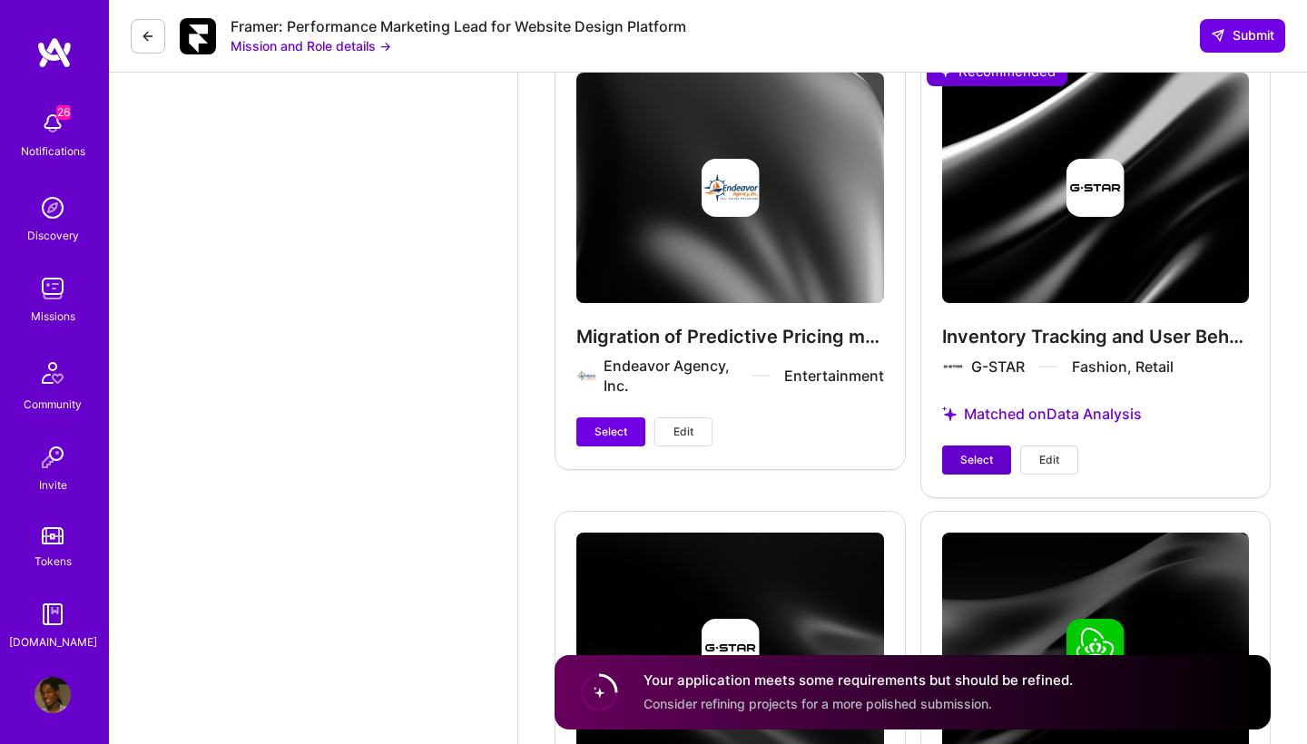
click at [970, 452] on span "Select" at bounding box center [976, 460] width 33 height 16
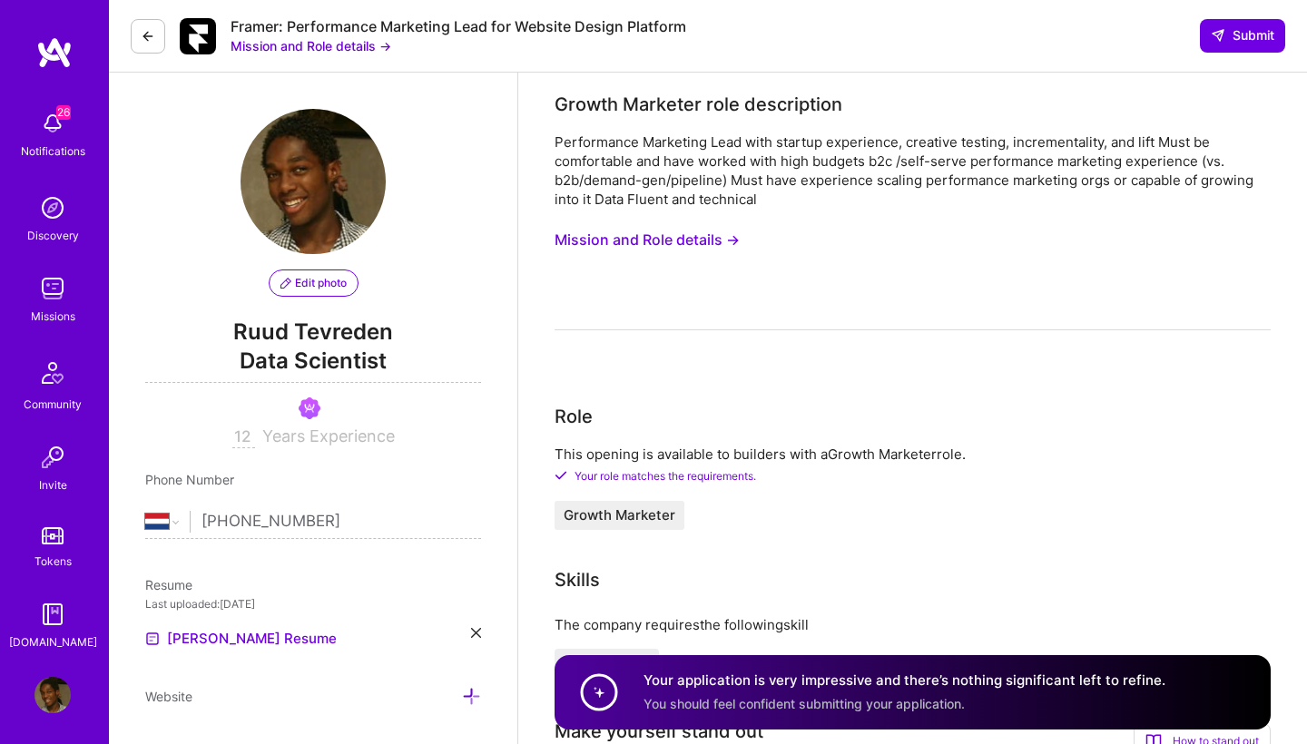
scroll to position [0, 0]
click at [1250, 35] on span "Submit" at bounding box center [1242, 35] width 64 height 18
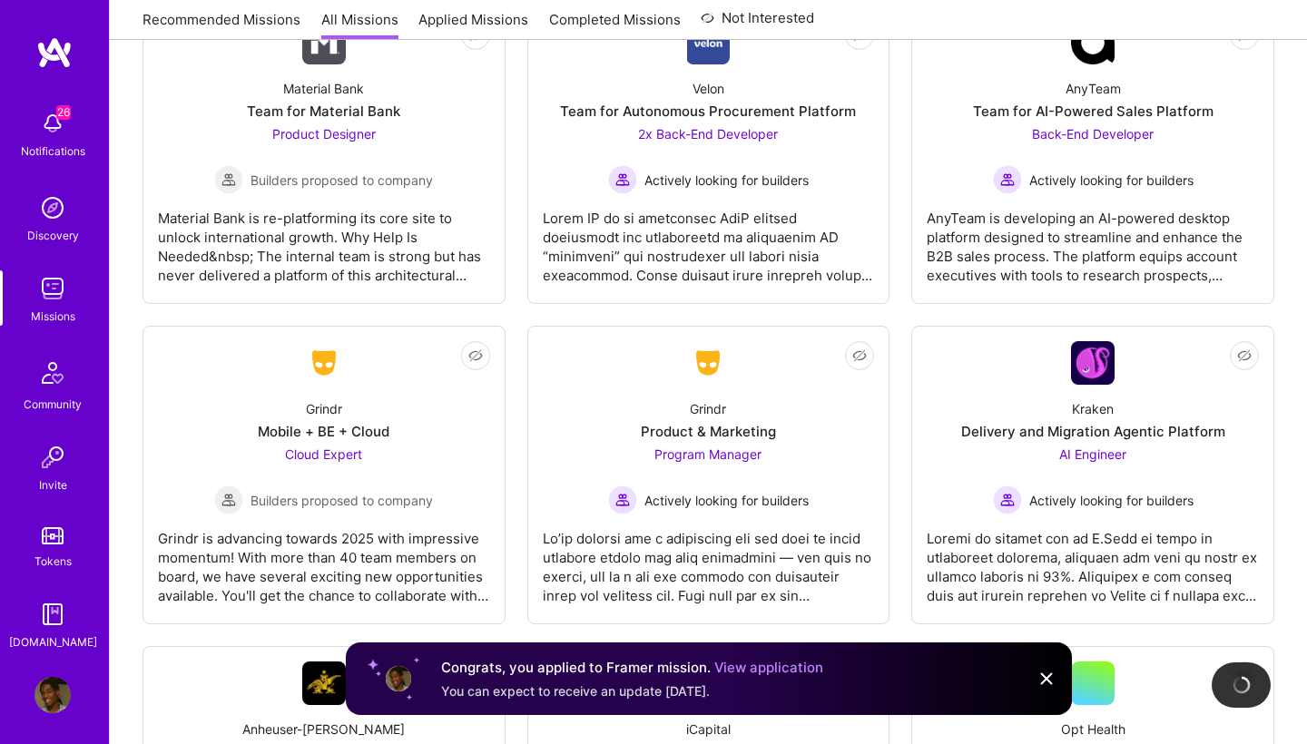
scroll to position [4354, 0]
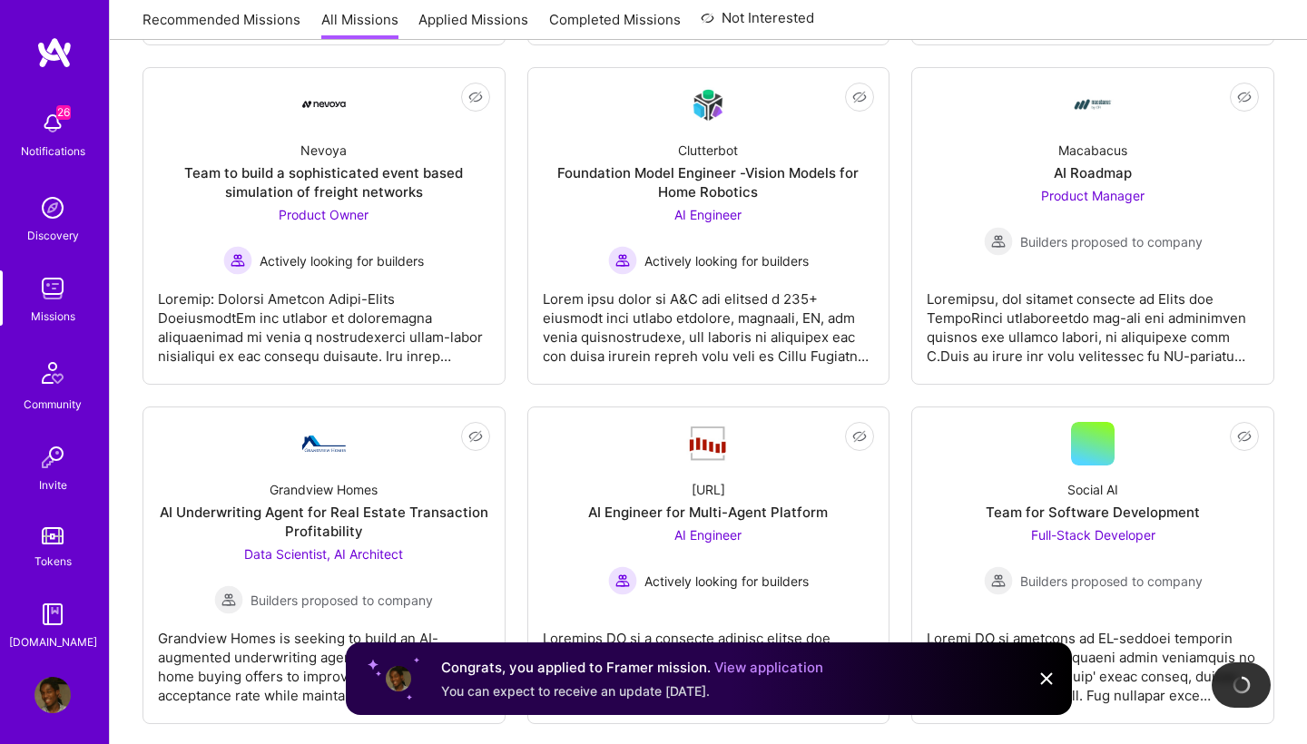
scroll to position [1611, 0]
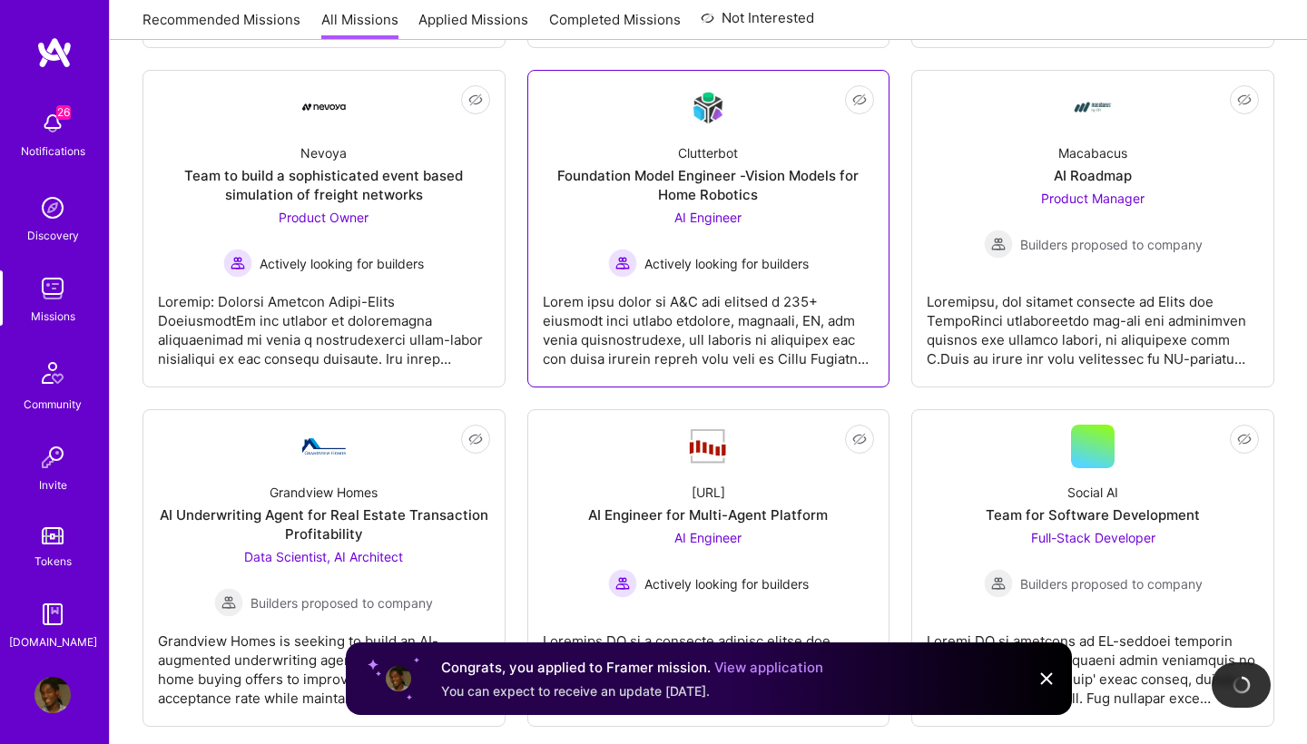
click at [618, 226] on div "AI Engineer Actively looking for builders" at bounding box center [708, 243] width 201 height 70
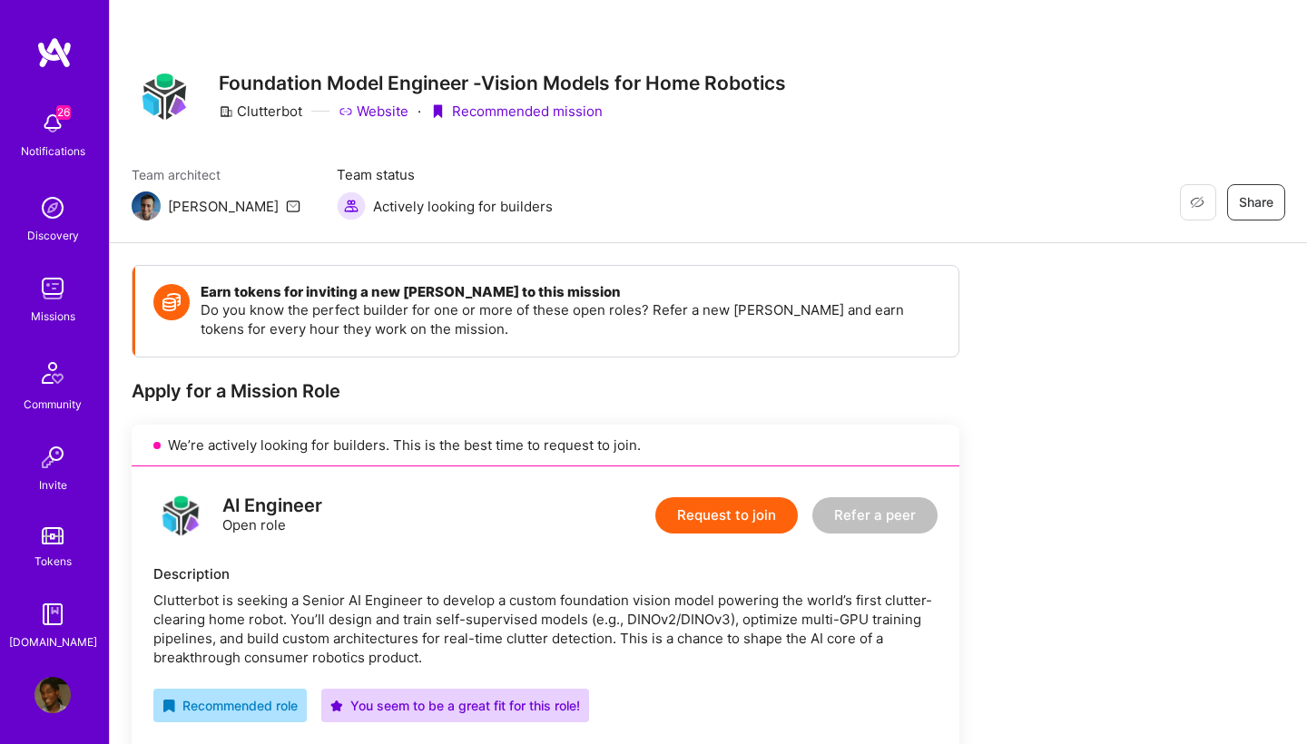
click at [48, 298] on img at bounding box center [52, 288] width 36 height 36
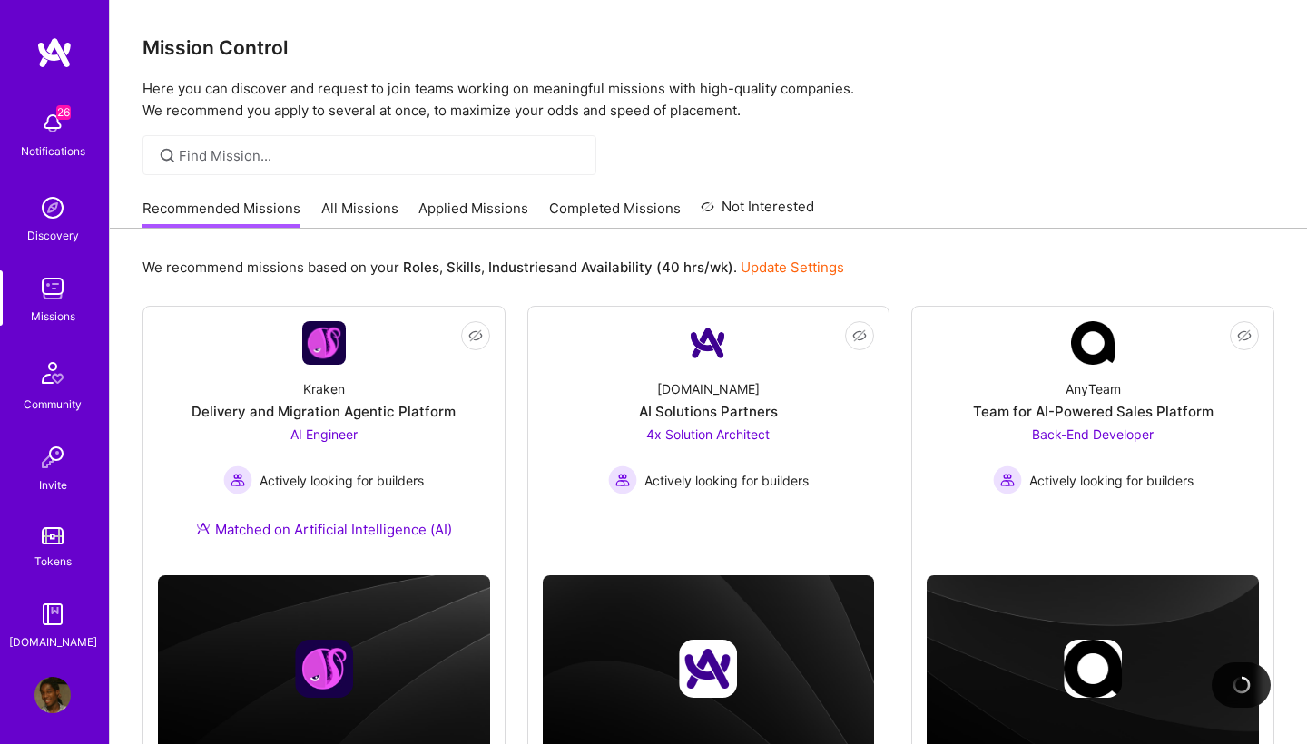
click at [357, 216] on link "All Missions" at bounding box center [359, 214] width 77 height 30
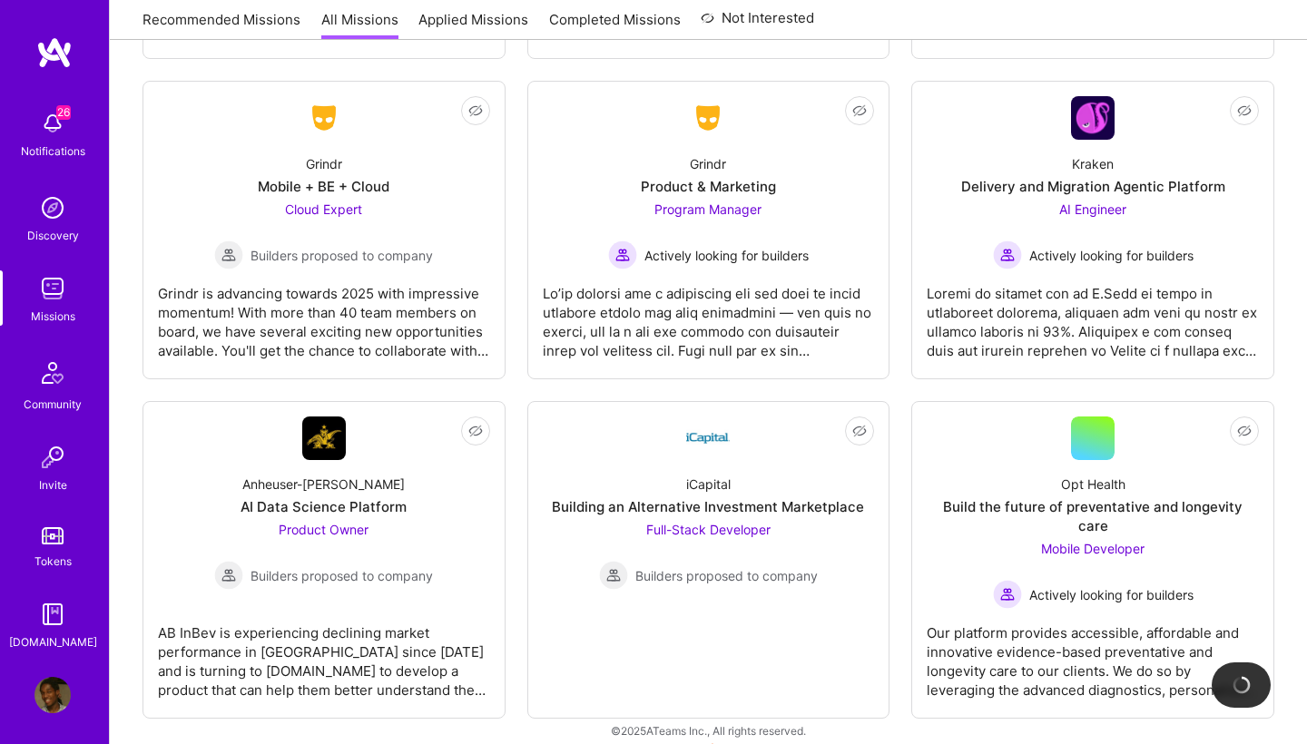
scroll to position [4597, 0]
click at [53, 121] on img at bounding box center [52, 123] width 36 height 36
click at [50, 292] on img at bounding box center [52, 288] width 36 height 36
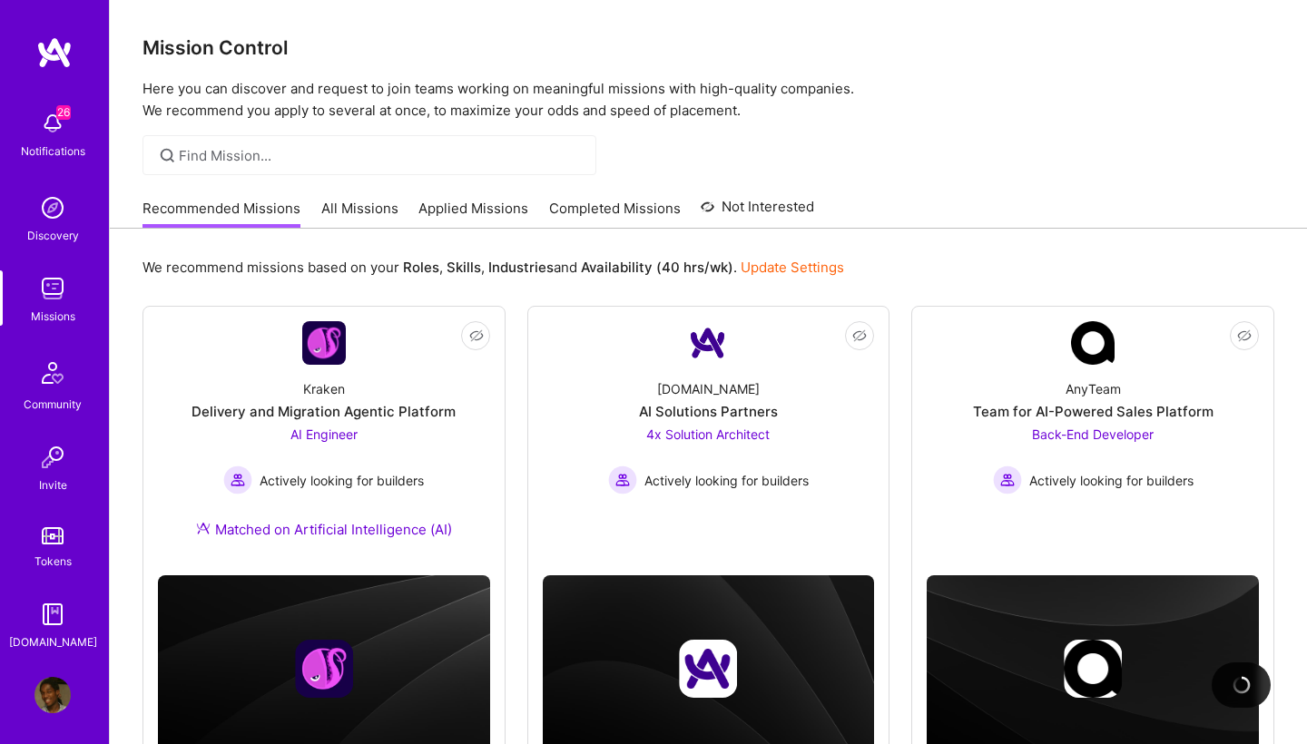
click at [52, 134] on img at bounding box center [52, 123] width 36 height 36
click at [442, 207] on link "Applied Missions" at bounding box center [473, 214] width 110 height 30
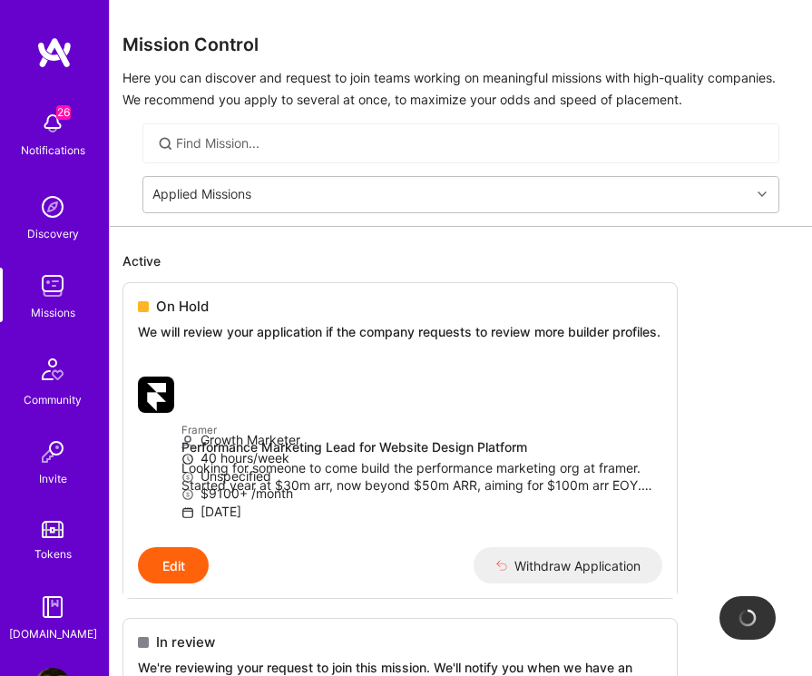
click at [77, 285] on link "Missions" at bounding box center [52, 295] width 113 height 54
